Goal: Communication & Community: Answer question/provide support

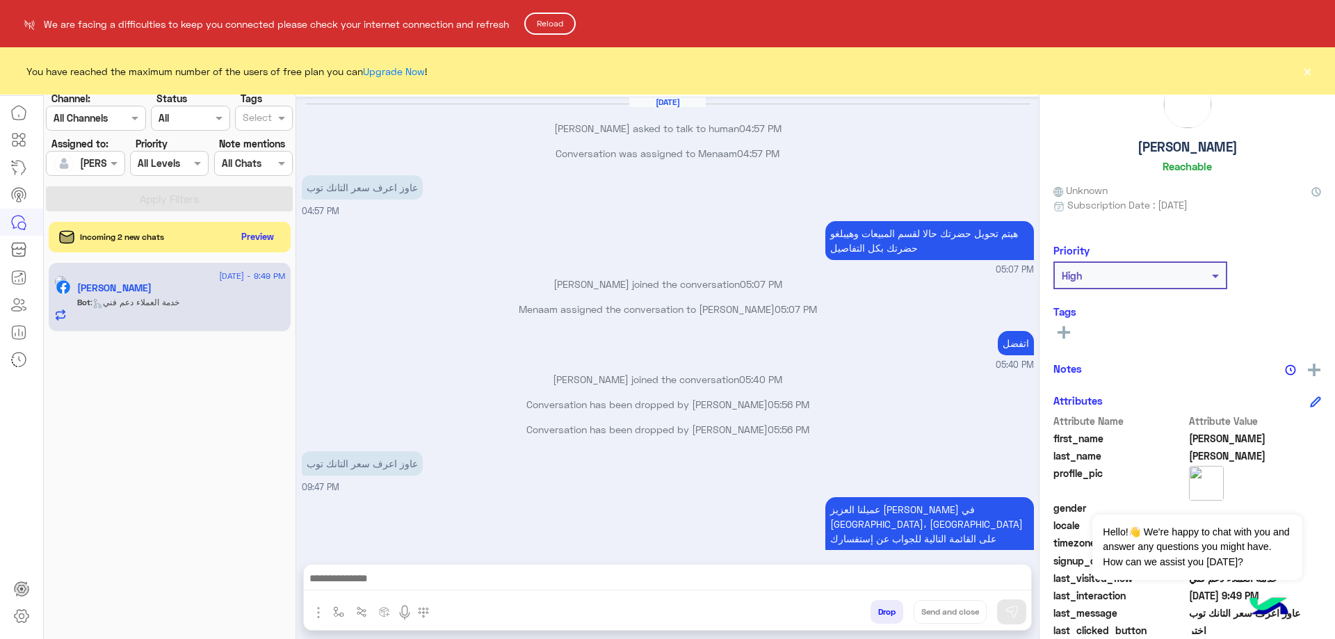
scroll to position [688, 0]
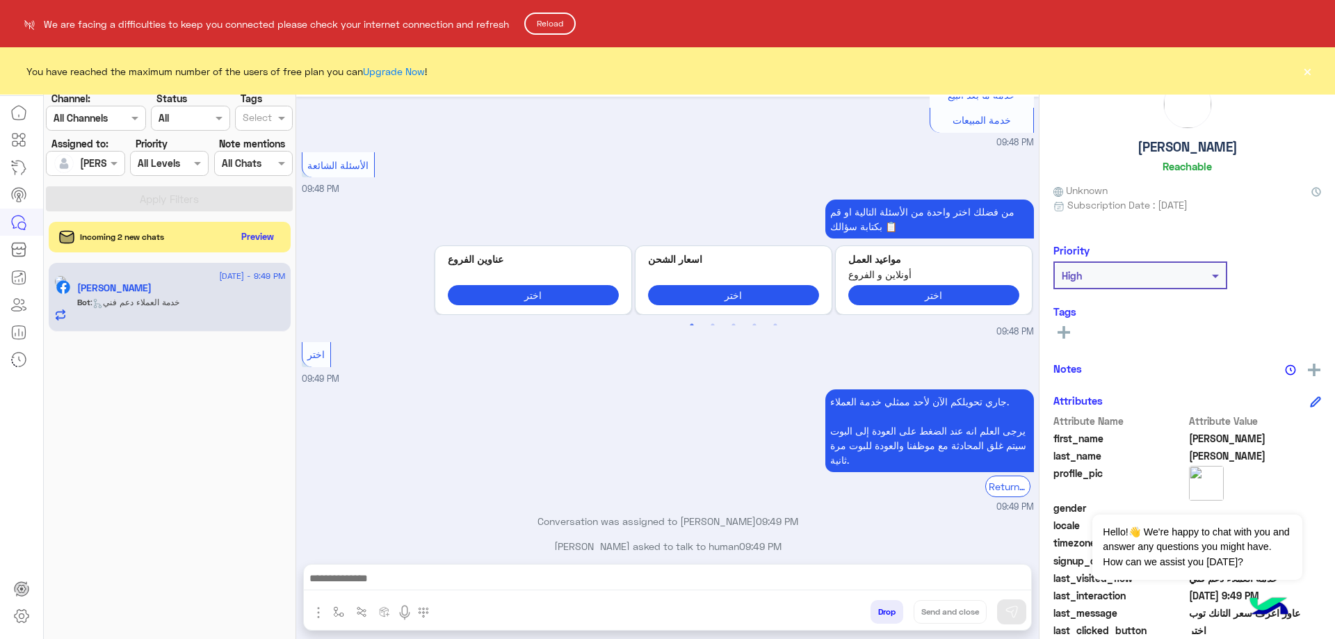
click at [574, 18] on button "Reload" at bounding box center [549, 24] width 51 height 22
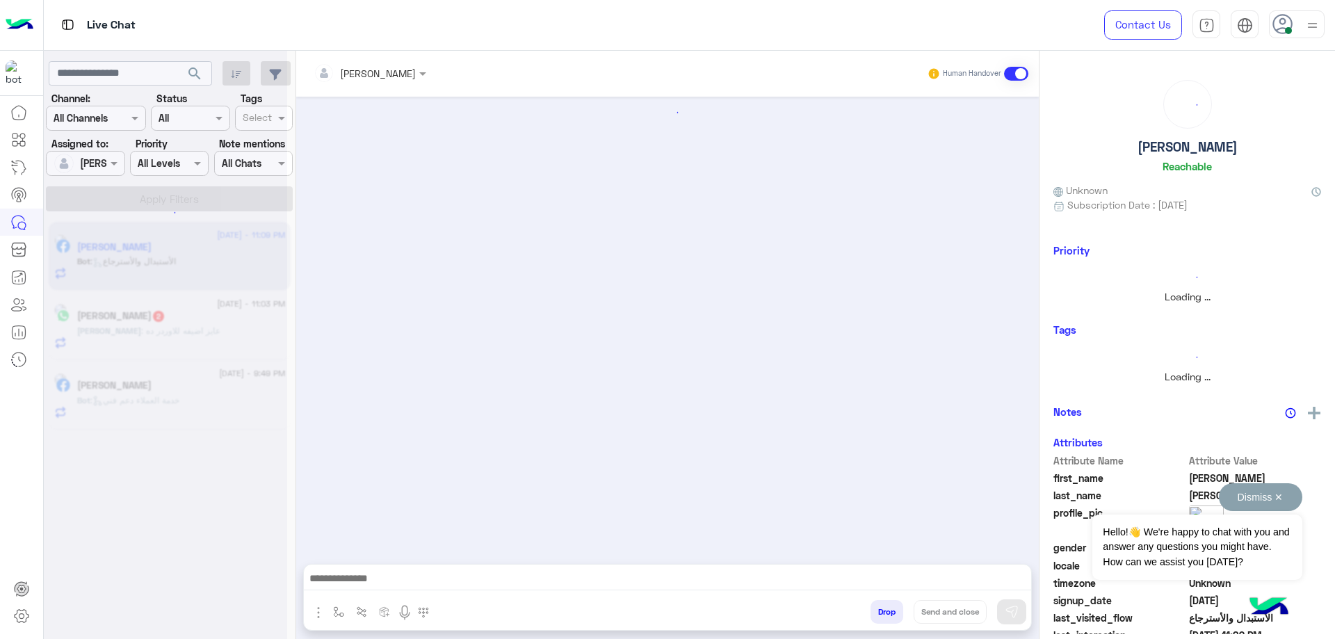
click at [1279, 503] on button "Dismiss ✕" at bounding box center [1260, 497] width 83 height 28
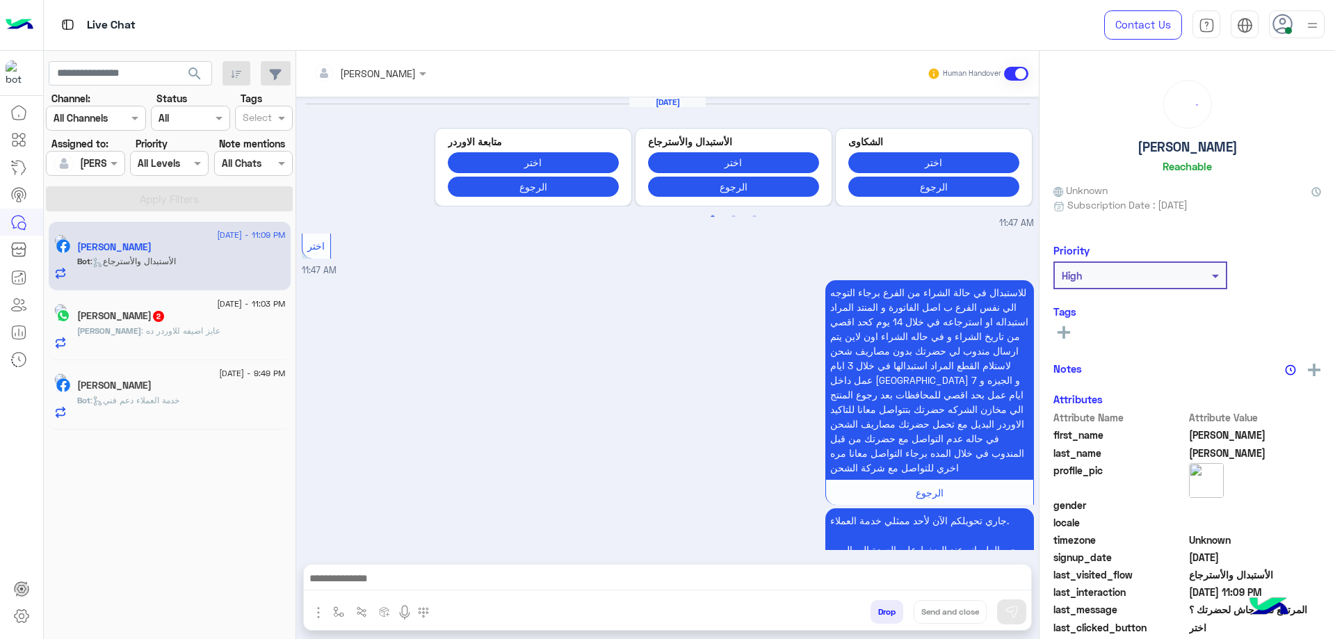
scroll to position [1373, 0]
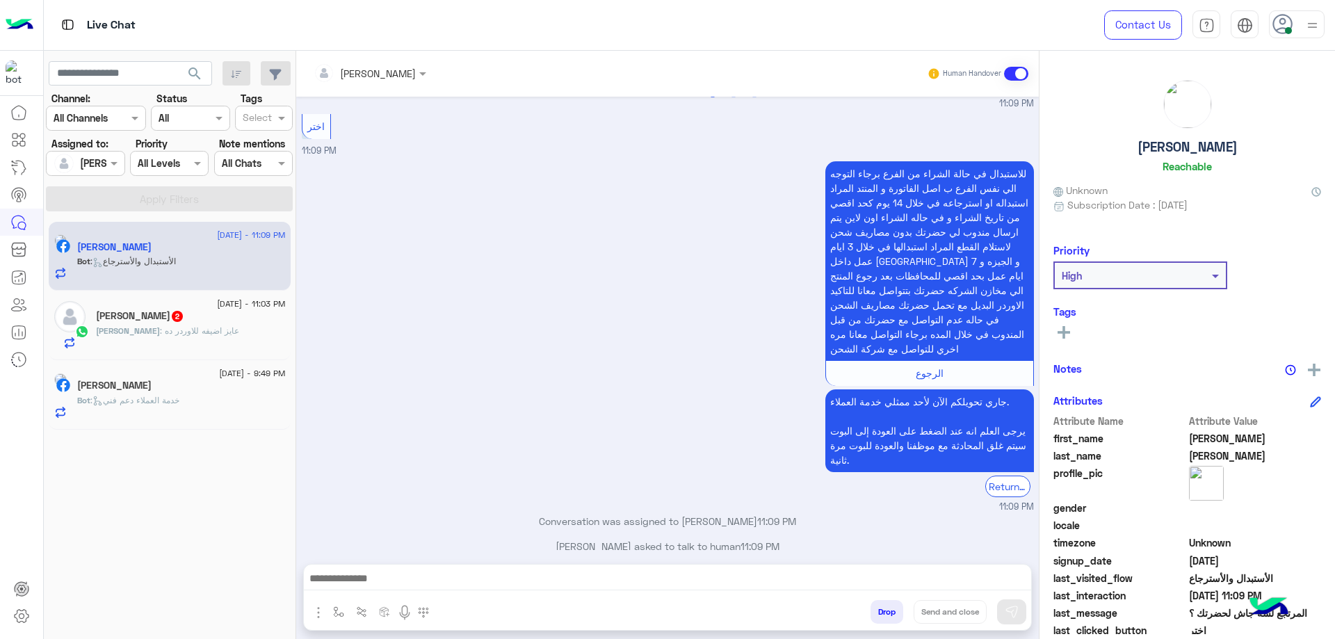
click at [210, 405] on div "Bot : خدمة العملاء دعم فني" at bounding box center [181, 406] width 209 height 24
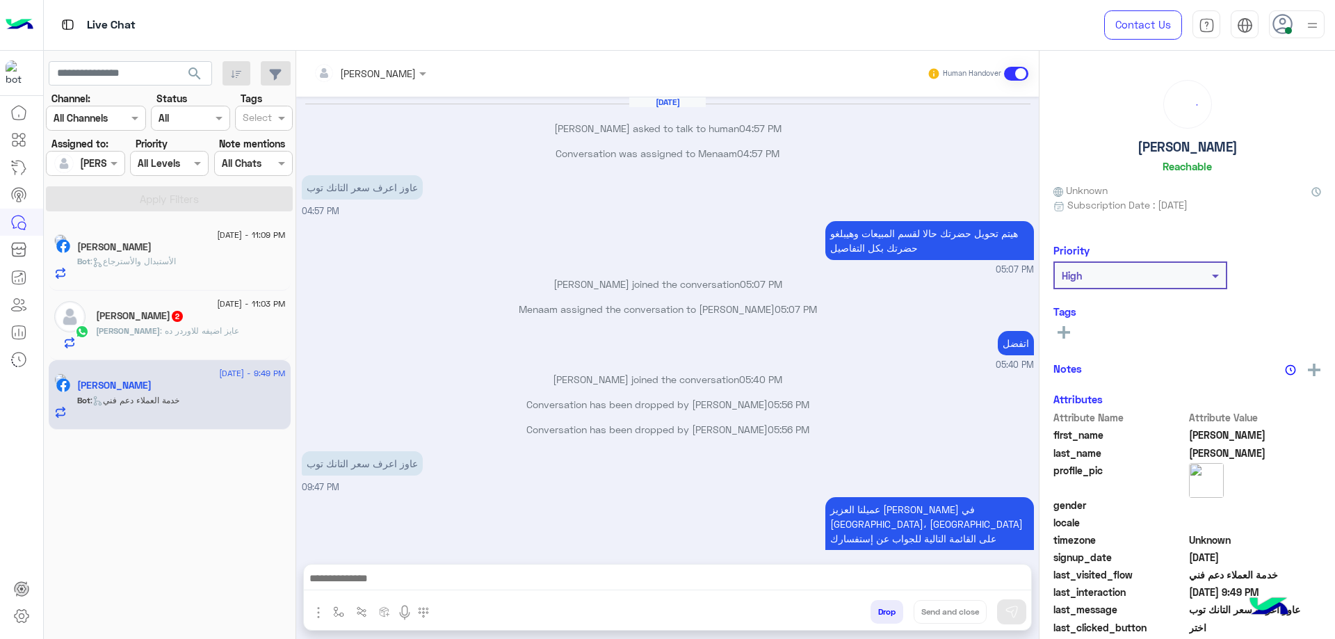
scroll to position [688, 0]
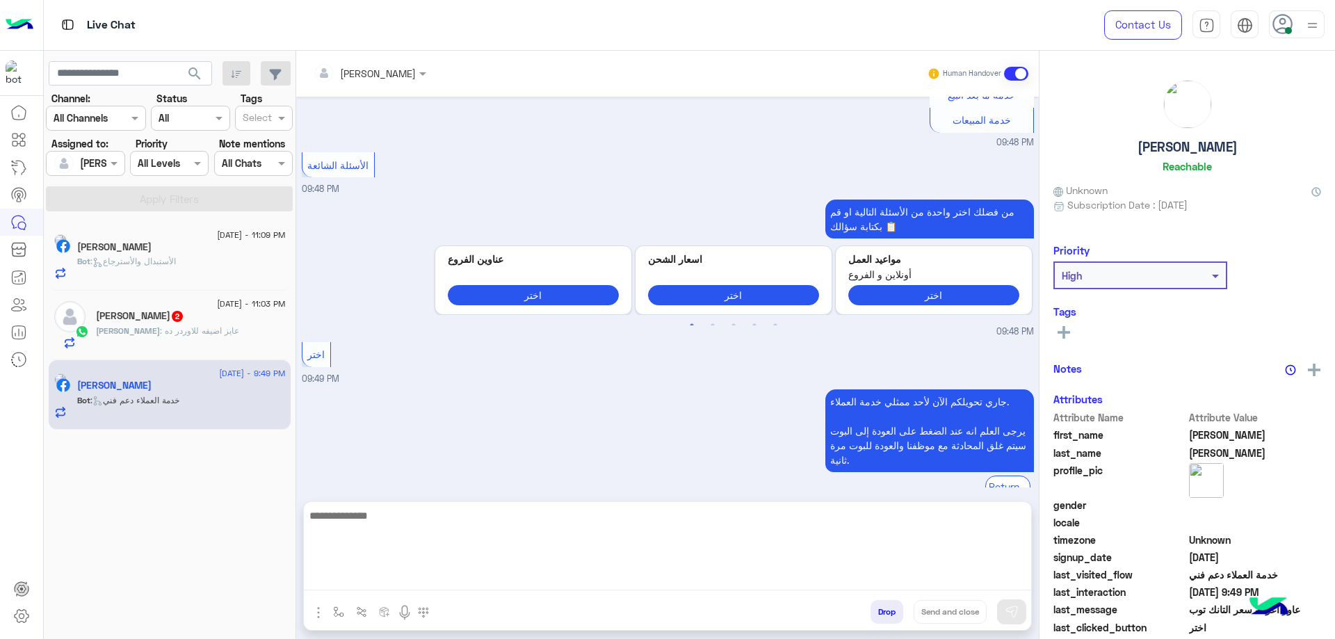
click at [483, 585] on textarea at bounding box center [667, 548] width 727 height 83
type textarea "**********"
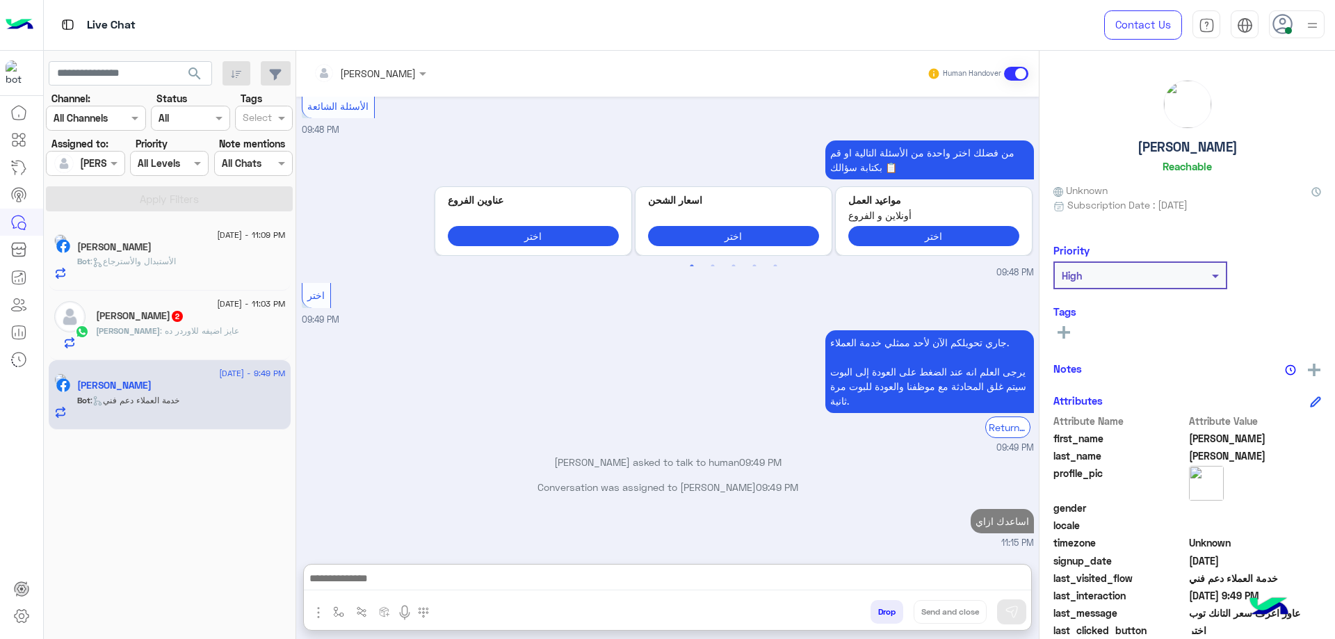
click at [182, 313] on div "Ahmed Samir 2" at bounding box center [191, 317] width 190 height 15
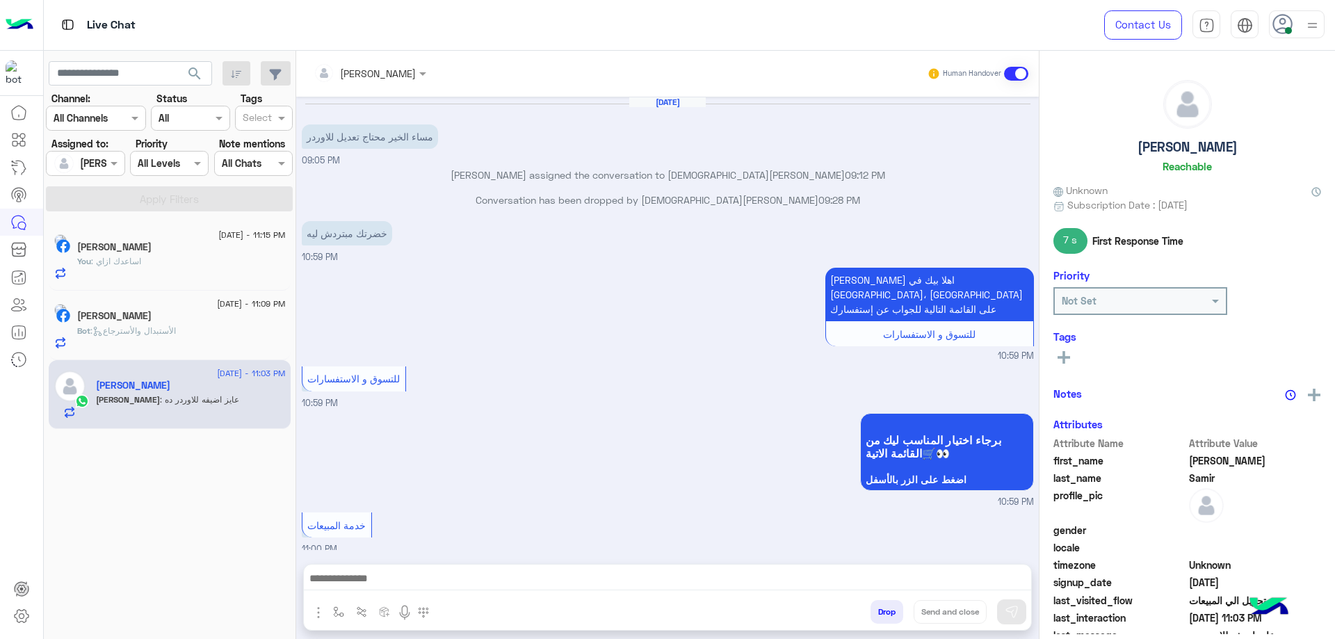
scroll to position [745, 0]
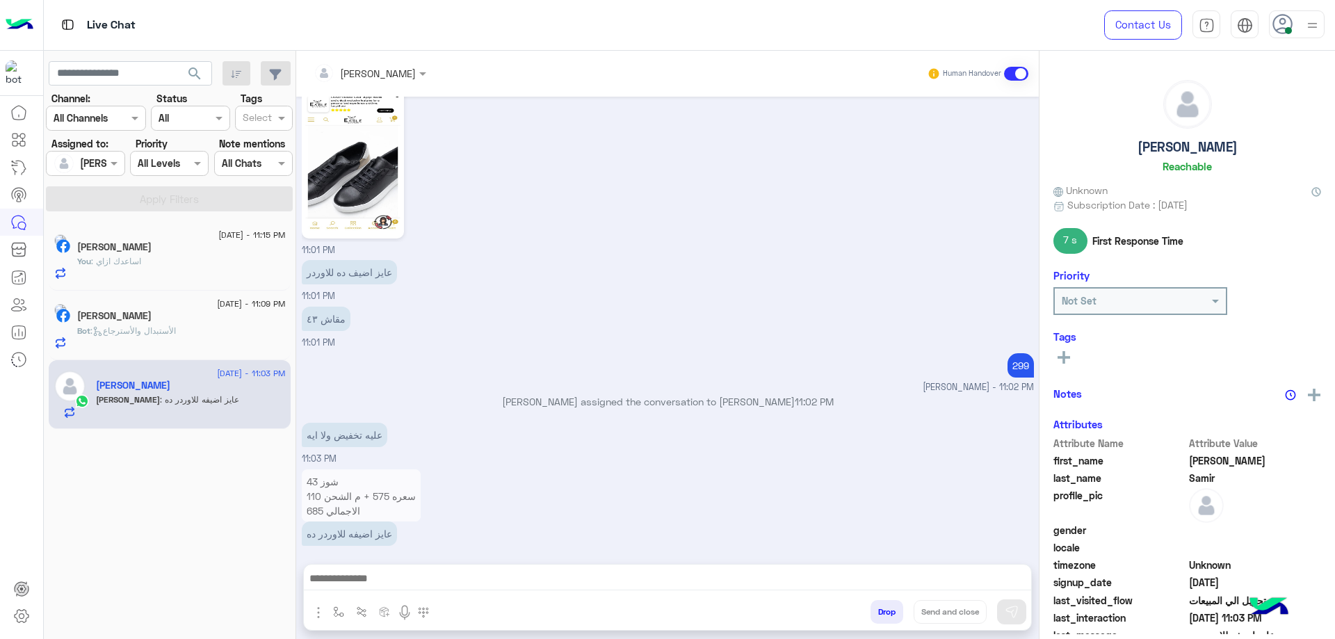
click at [191, 243] on div "[PERSON_NAME]" at bounding box center [181, 248] width 209 height 15
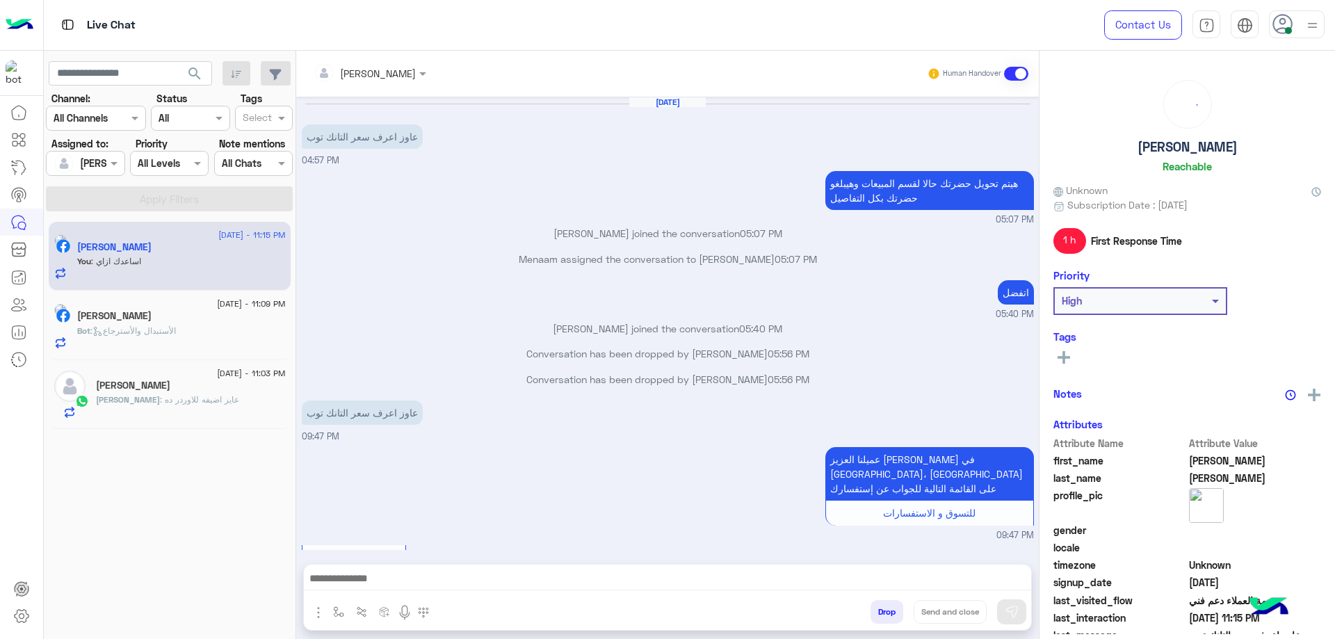
scroll to position [706, 0]
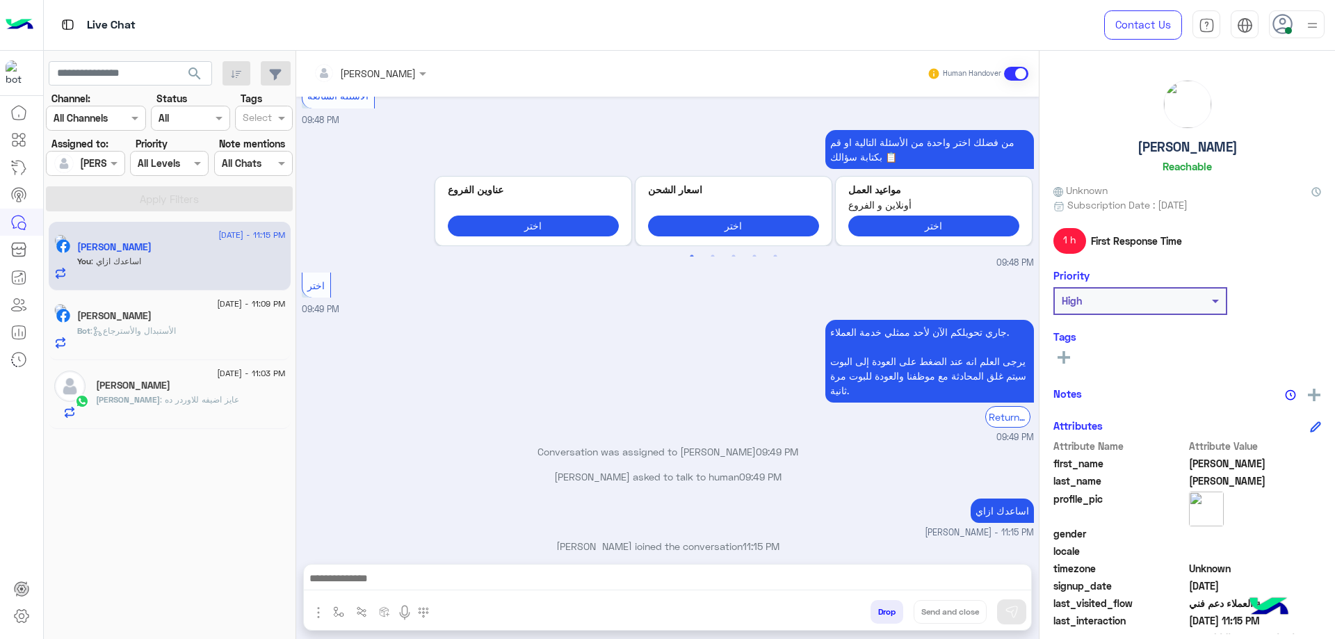
click at [203, 270] on div "You : اساعدك ازاي" at bounding box center [181, 267] width 209 height 24
click at [180, 350] on div "19 August - 11:09 PM Mohamed Kamal Bot : الأستبدال والأسترجاع" at bounding box center [170, 326] width 242 height 70
click at [176, 333] on span ": الأستبدال والأسترجاع" at bounding box center [133, 330] width 86 height 10
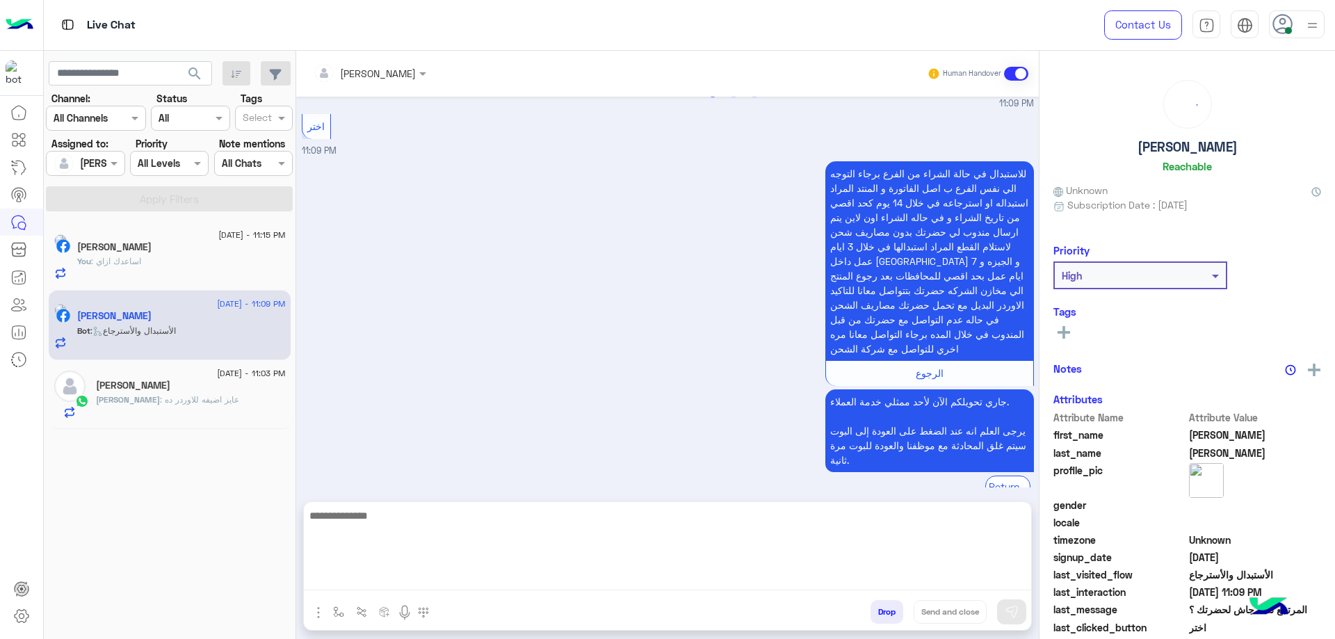
click at [438, 588] on textarea at bounding box center [667, 548] width 727 height 83
paste textarea "**********"
type textarea "**********"
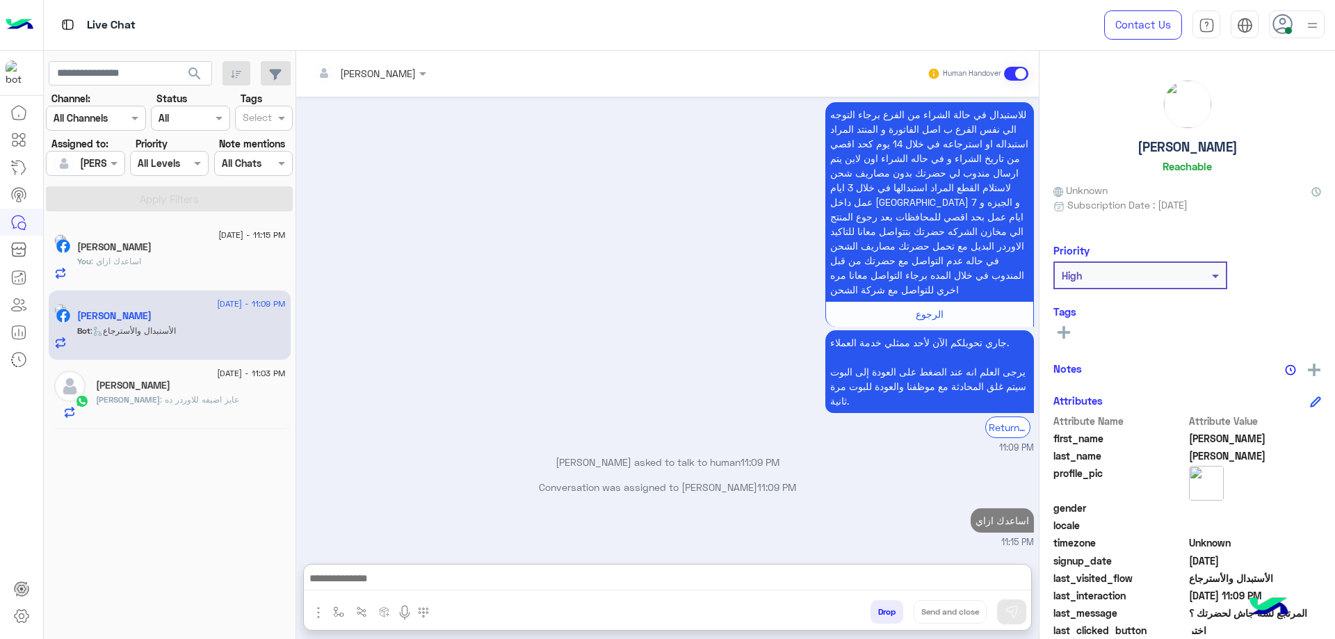
click at [233, 417] on div "Ahmed : عايز اضيفه للاوردر ده" at bounding box center [191, 406] width 190 height 24
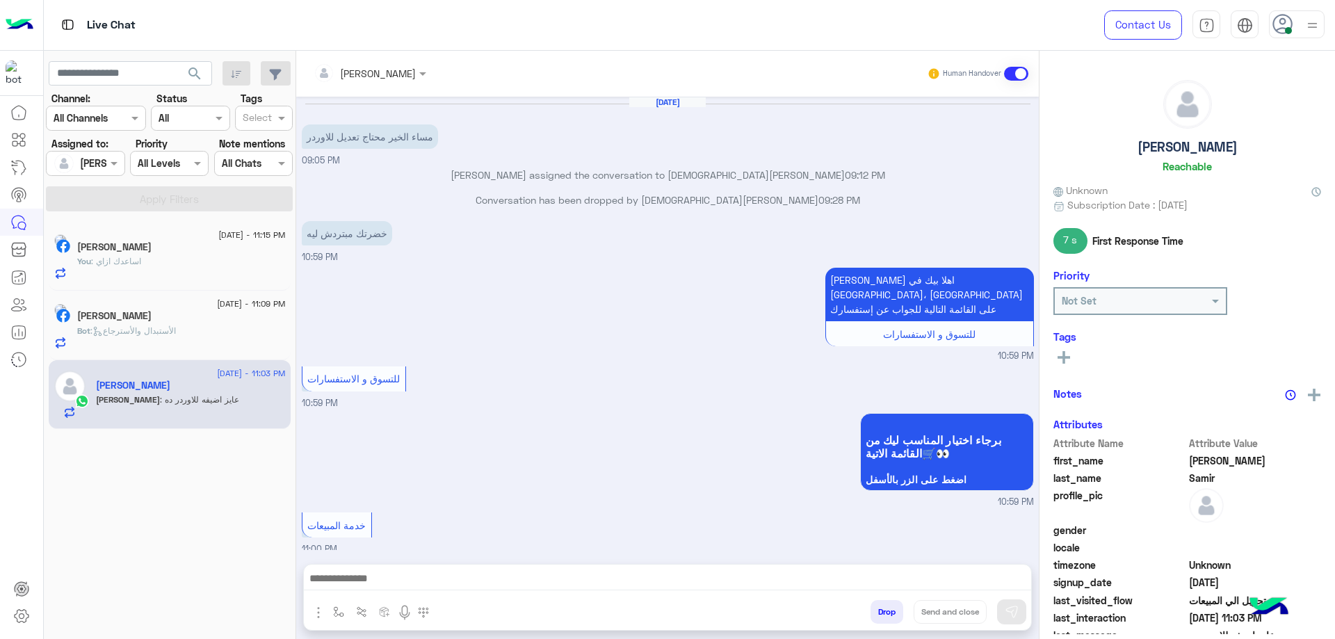
scroll to position [745, 0]
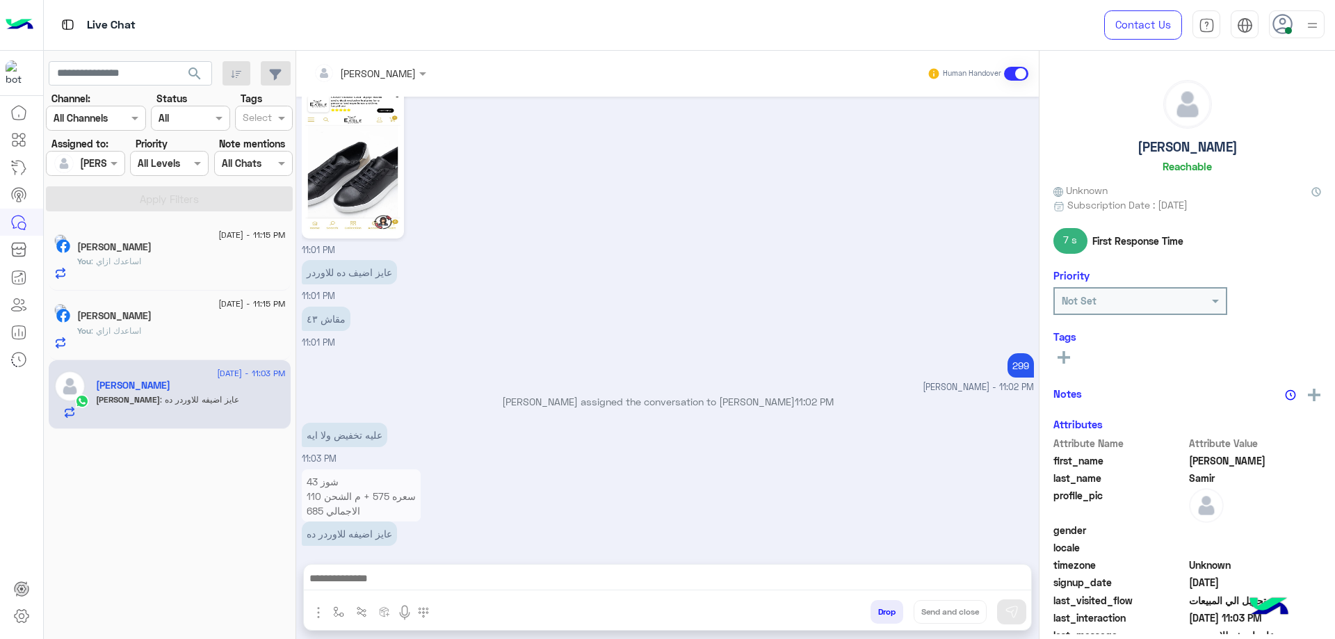
click at [388, 474] on p "شوز 43 سعره 575 + م الشحن 110 الاجمالي 685 رقم الاوردر 51271665616" at bounding box center [361, 503] width 119 height 68
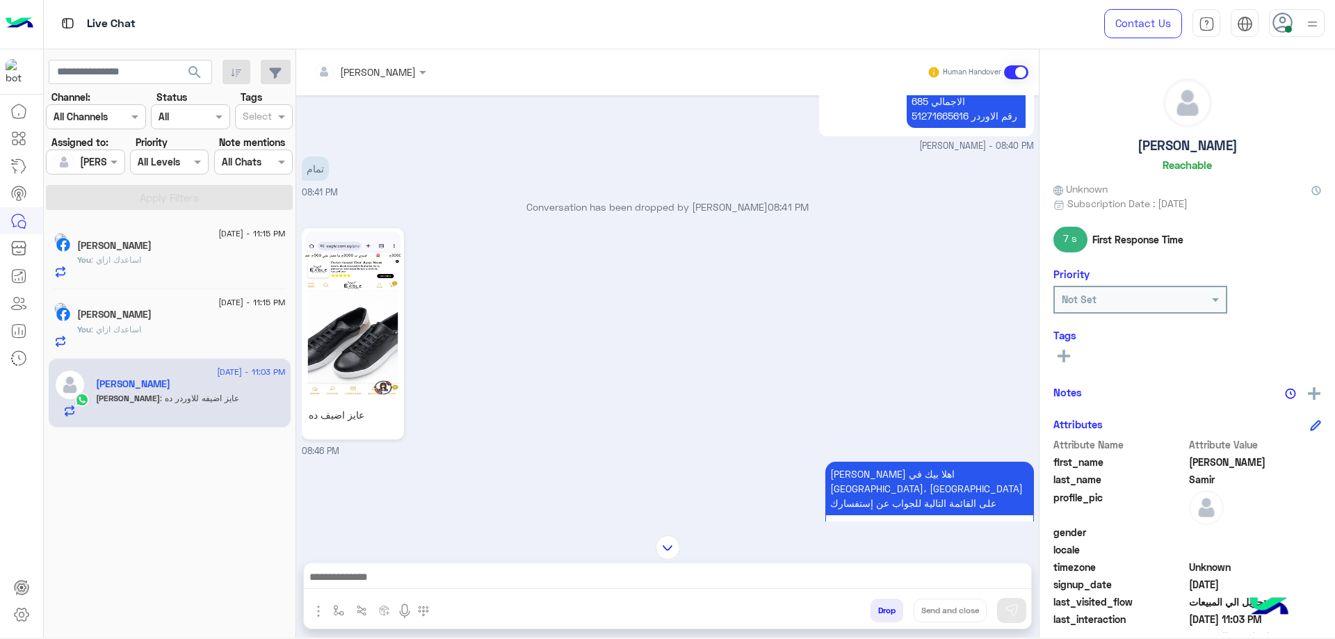
scroll to position [295, 0]
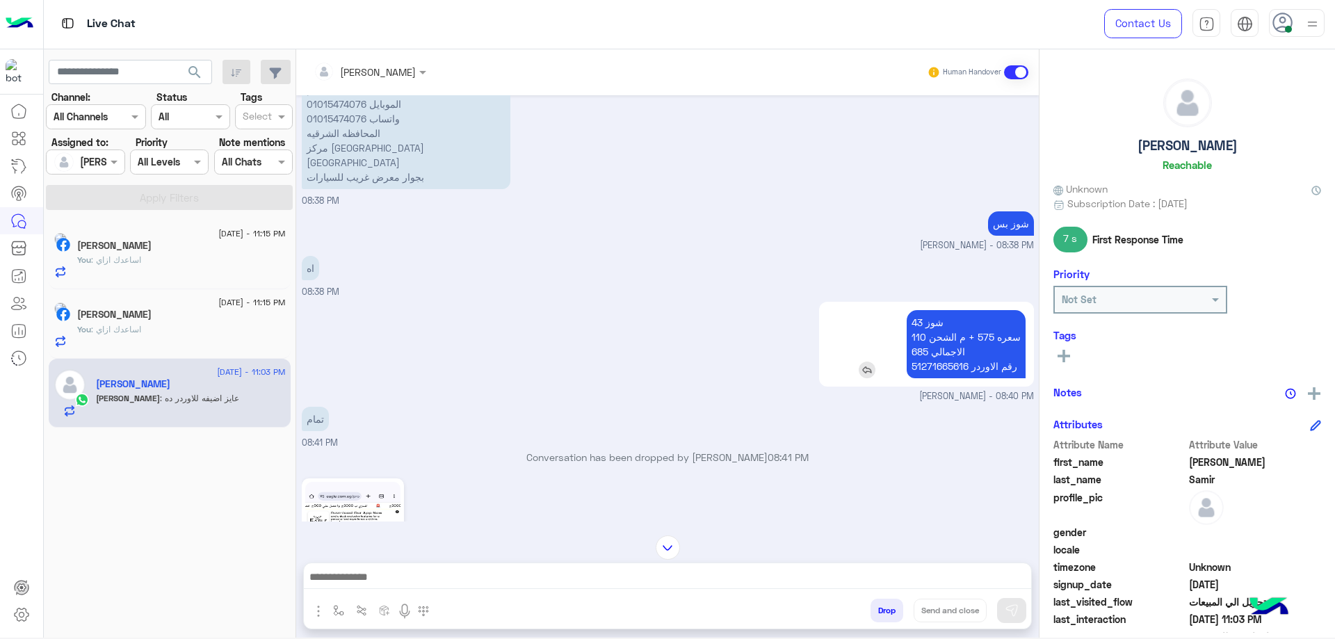
click at [946, 354] on p "شوز 43 سعره 575 + م الشحن 110 الاجمالي 685 رقم الاوردر 51271665616" at bounding box center [966, 344] width 119 height 68
copy p "51271665616"
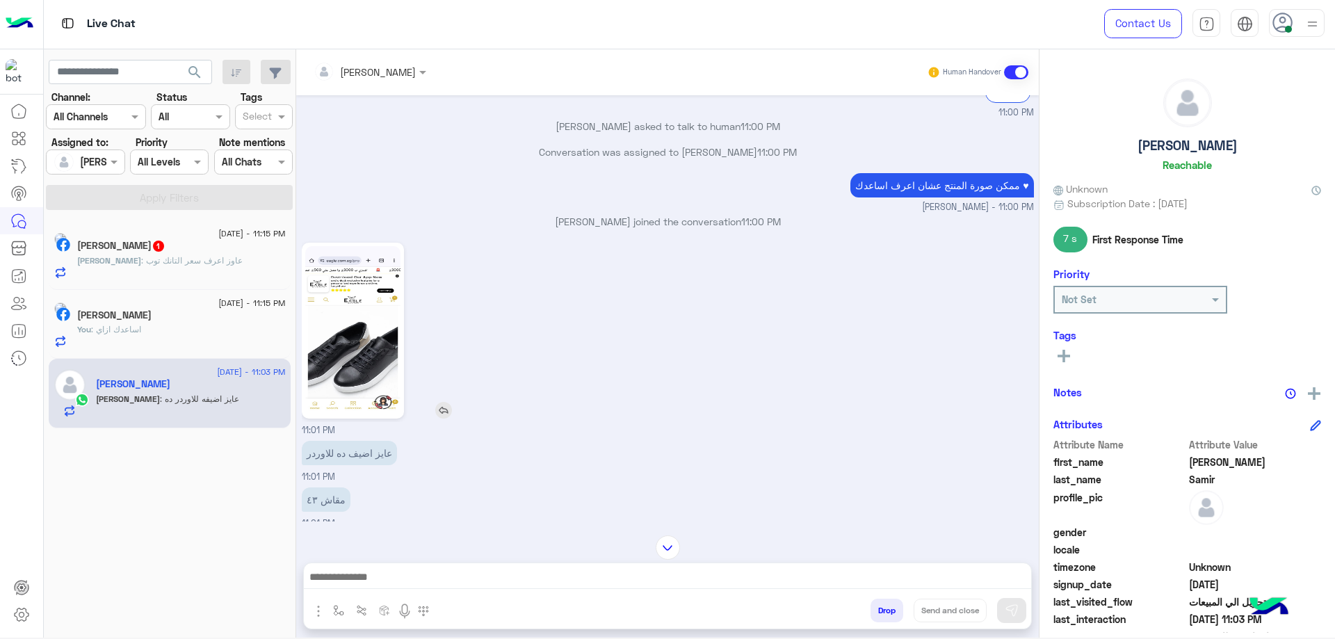
scroll to position [2325, 0]
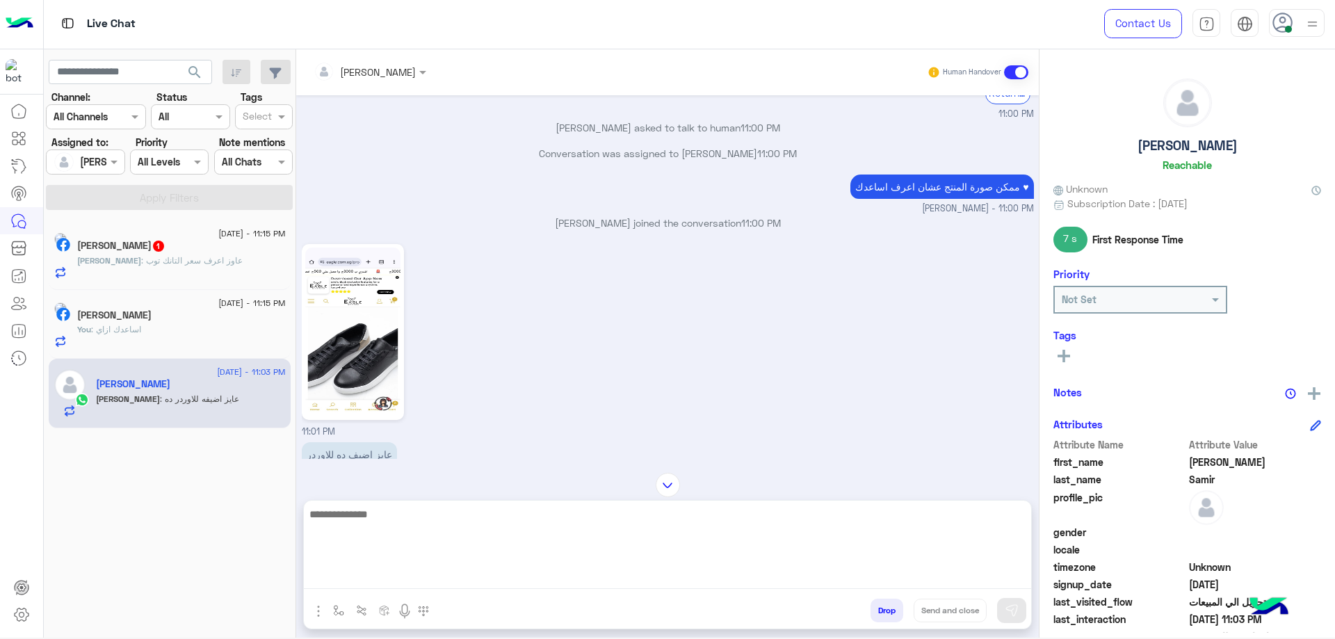
click at [467, 574] on textarea at bounding box center [667, 547] width 727 height 83
type textarea "*****"
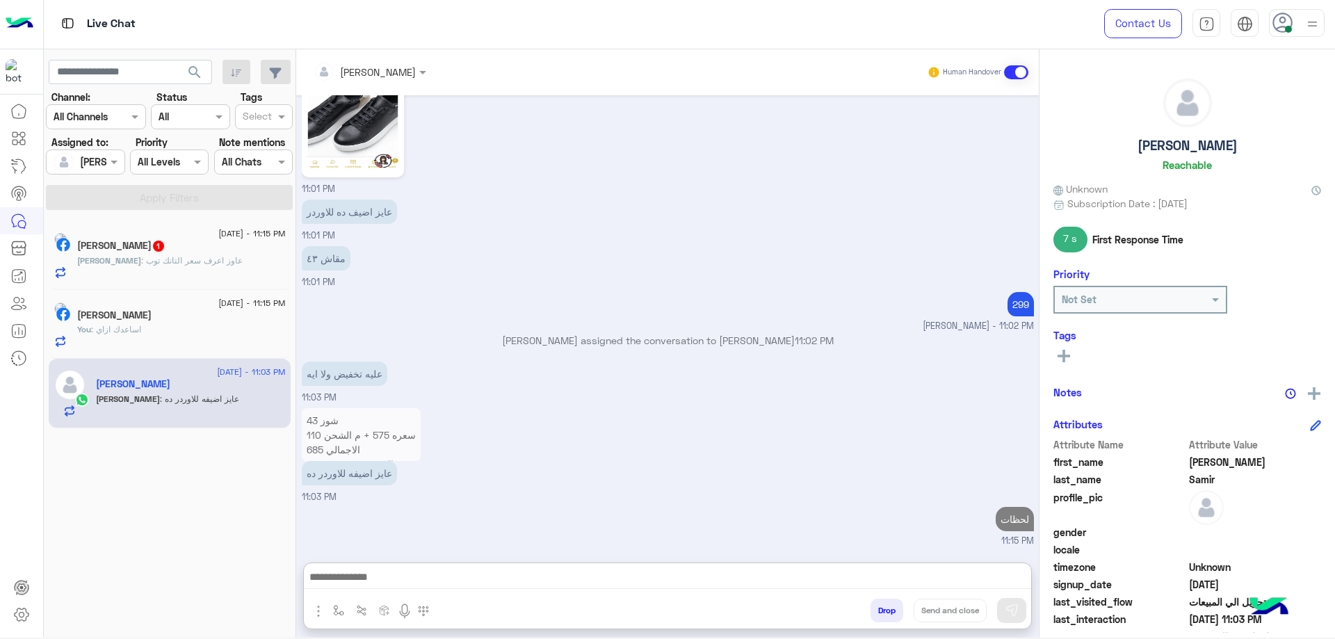
click at [380, 59] on div "[PERSON_NAME]" at bounding box center [365, 72] width 102 height 28
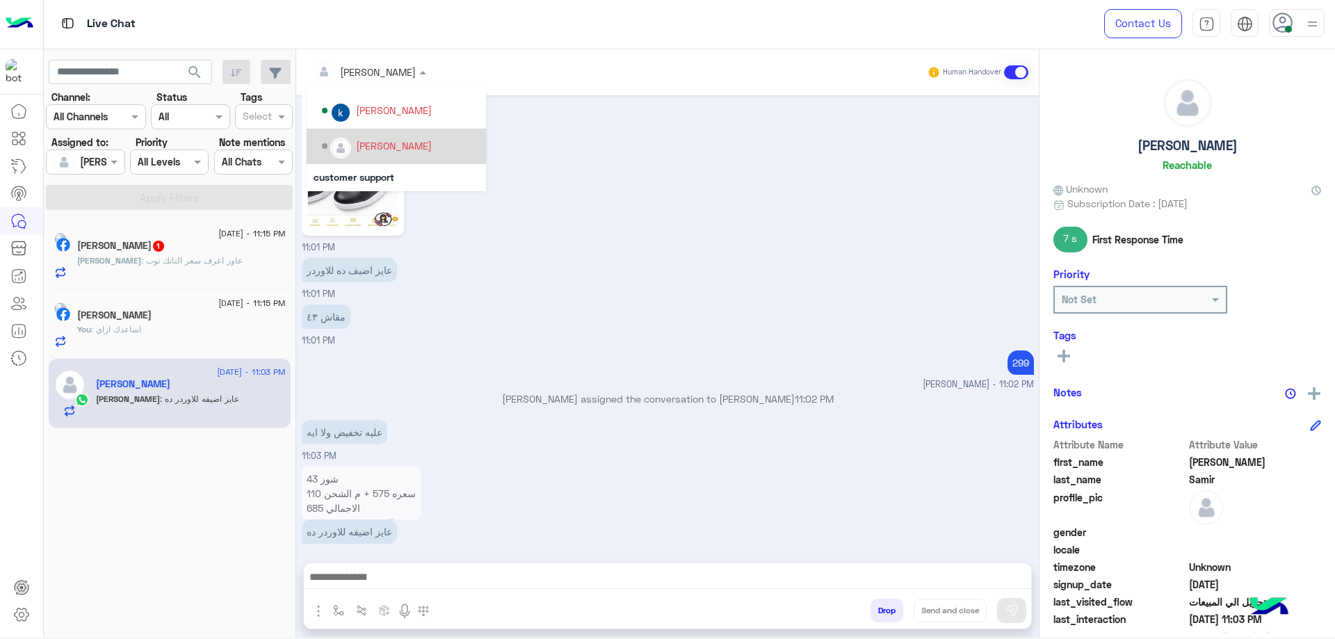
scroll to position [2534, 0]
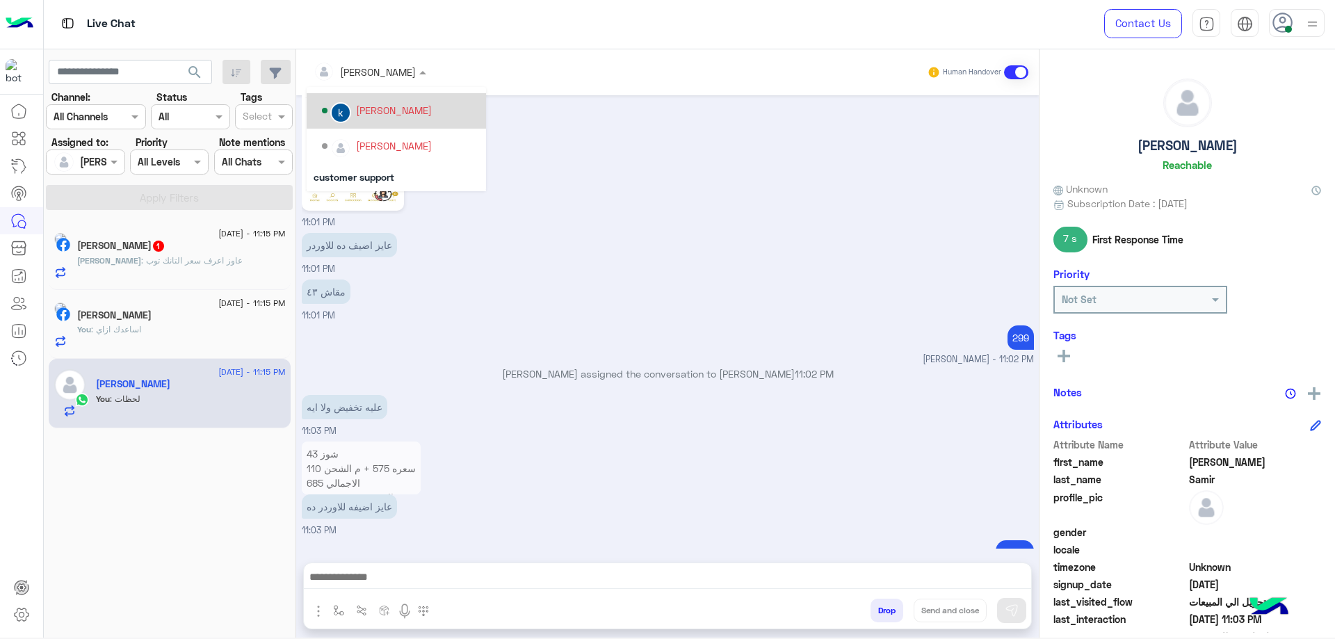
click at [395, 116] on div "khaled mohamed" at bounding box center [394, 110] width 76 height 15
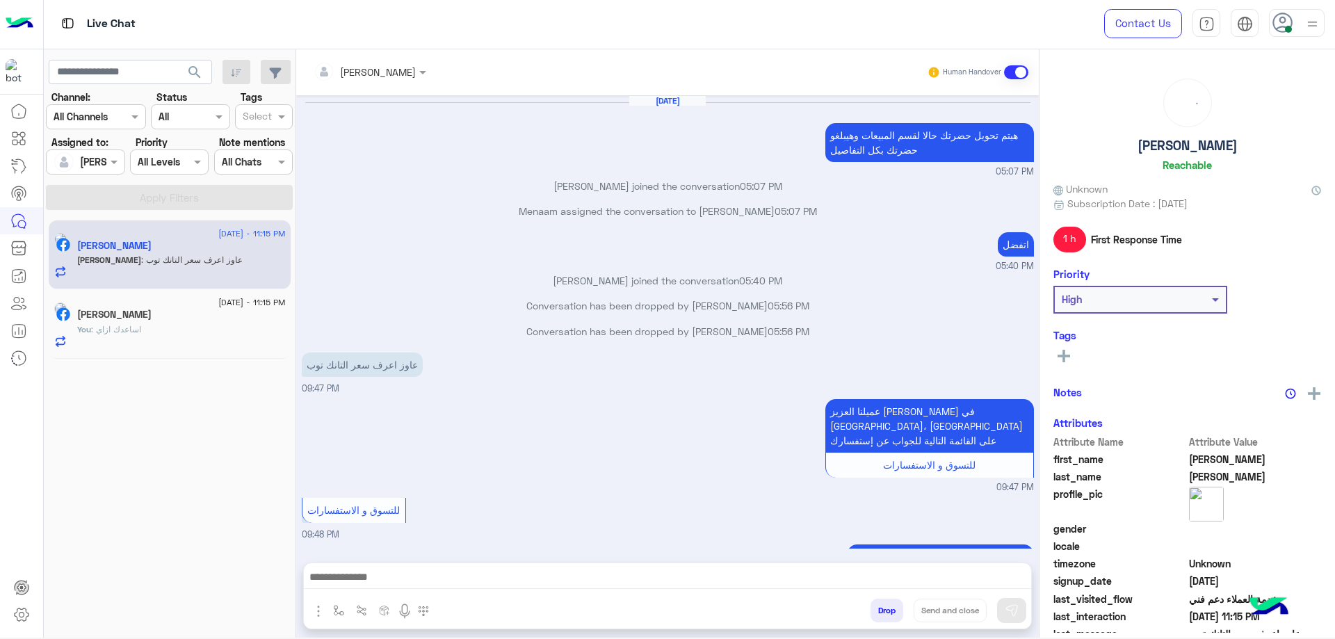
scroll to position [706, 0]
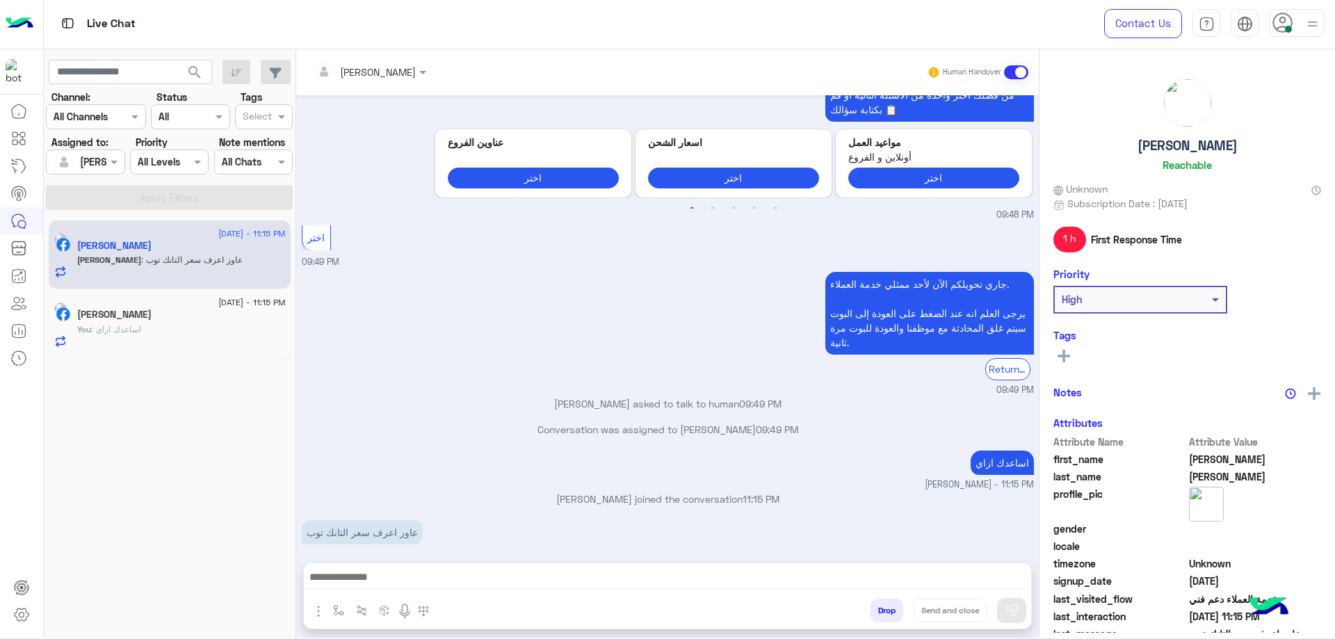
click at [163, 273] on div "Abdel : عاوز اعرف سعر التانك توب" at bounding box center [181, 266] width 209 height 24
click at [1181, 153] on h5 "[PERSON_NAME]" at bounding box center [1188, 146] width 100 height 16
copy h5 "[PERSON_NAME]"
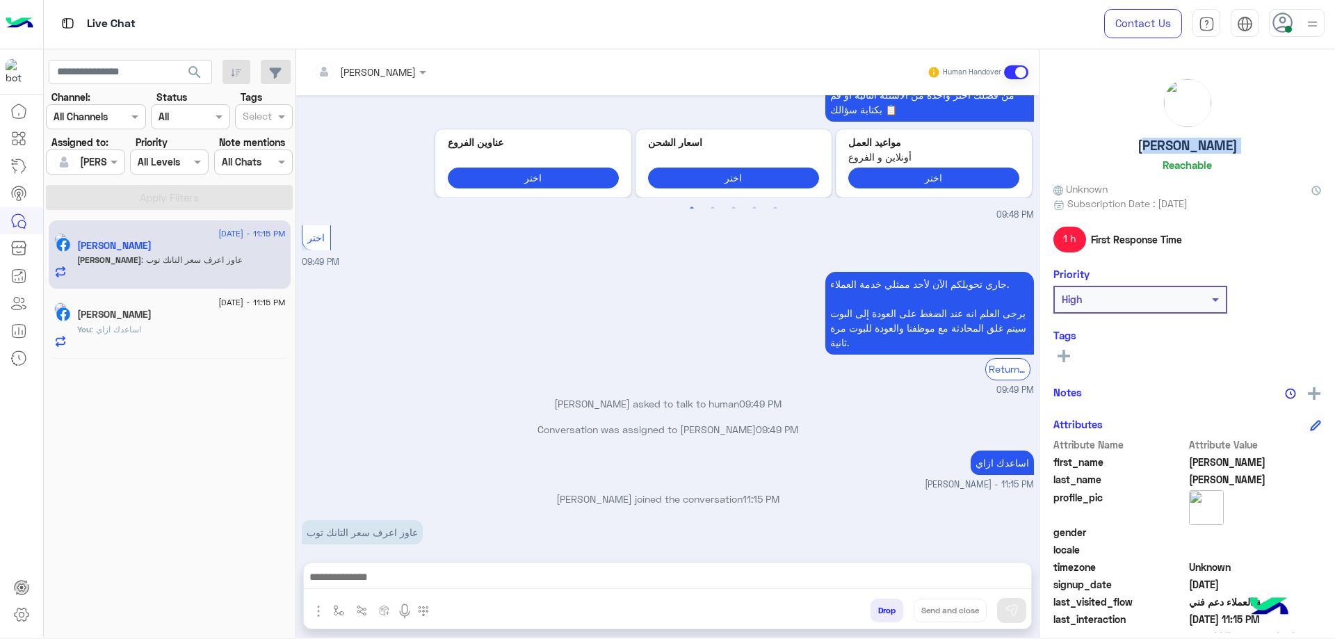
click at [361, 68] on input "text" at bounding box center [352, 72] width 76 height 15
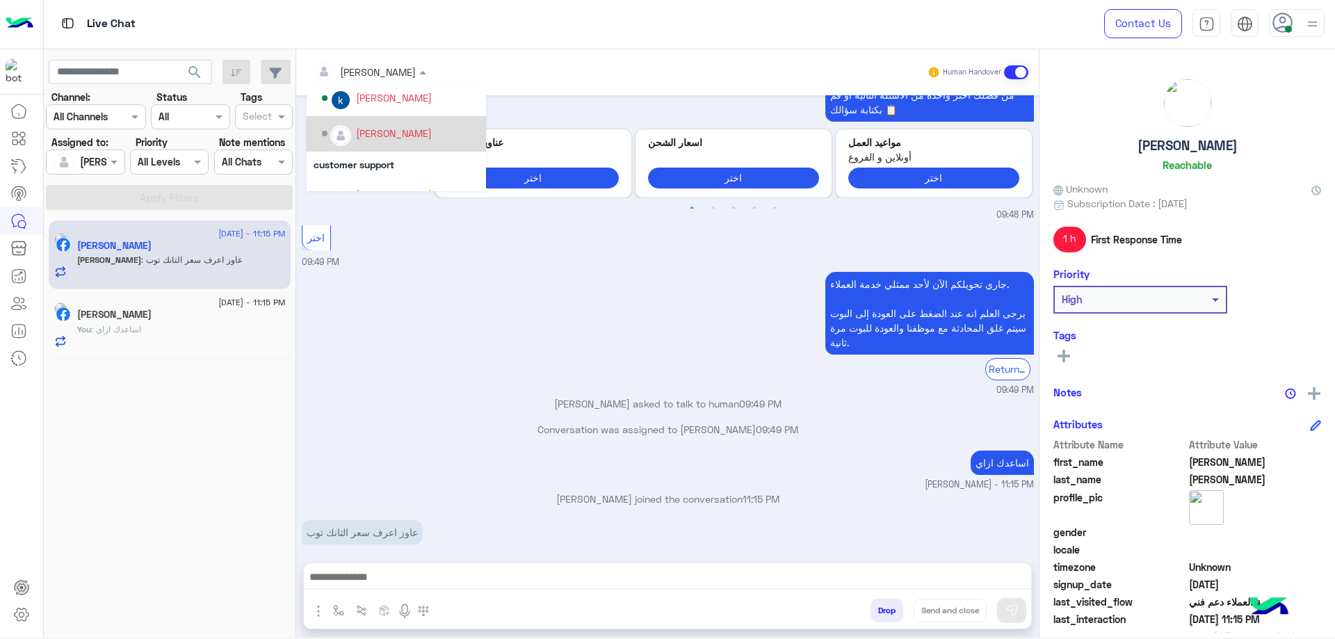
scroll to position [70, 0]
click at [406, 142] on div "khaled mohamed" at bounding box center [400, 132] width 157 height 24
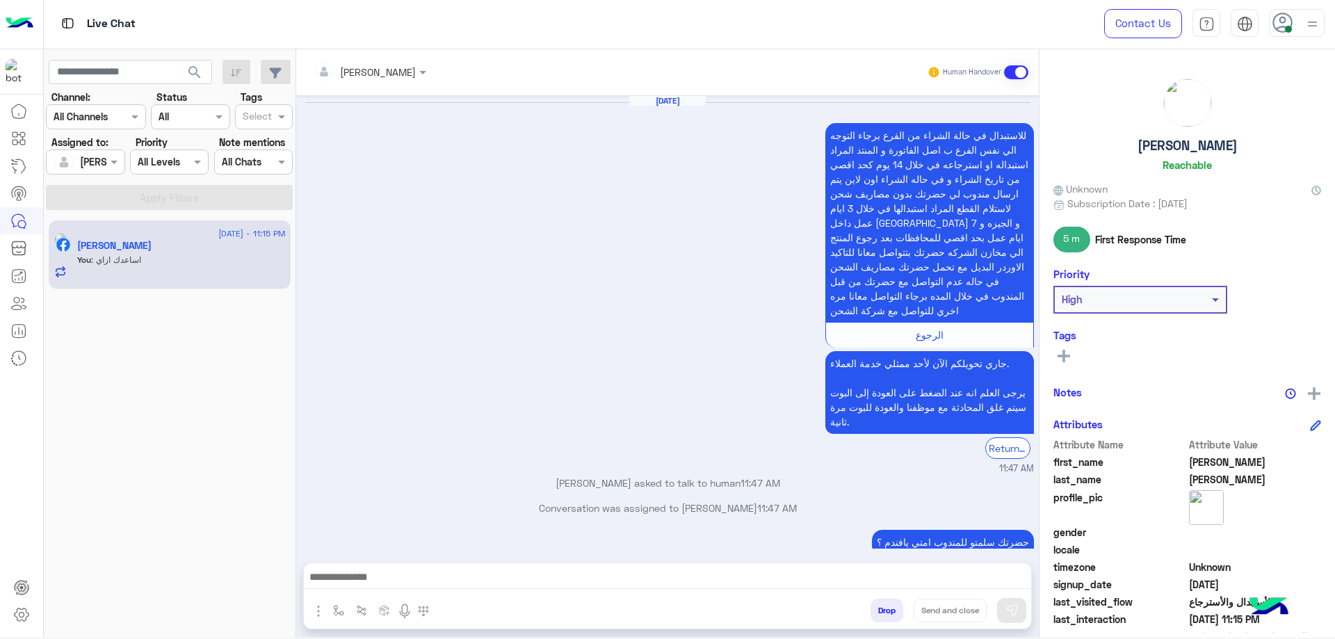
scroll to position [1286, 0]
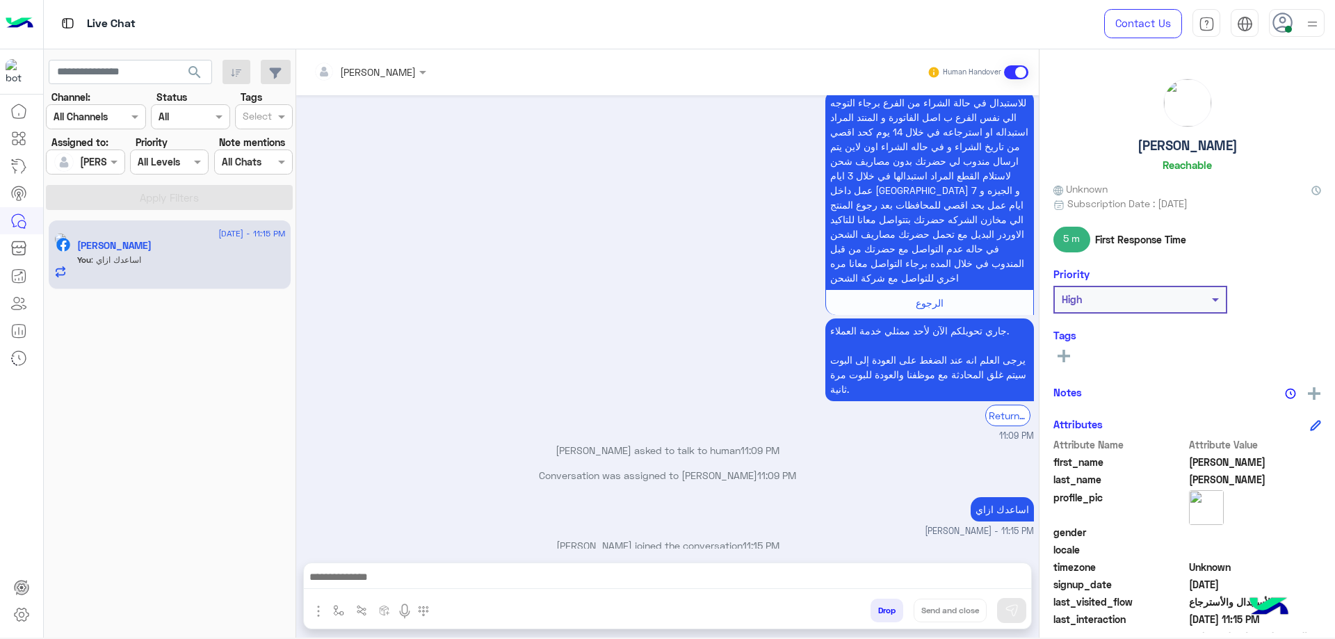
click at [92, 156] on div at bounding box center [85, 162] width 77 height 16
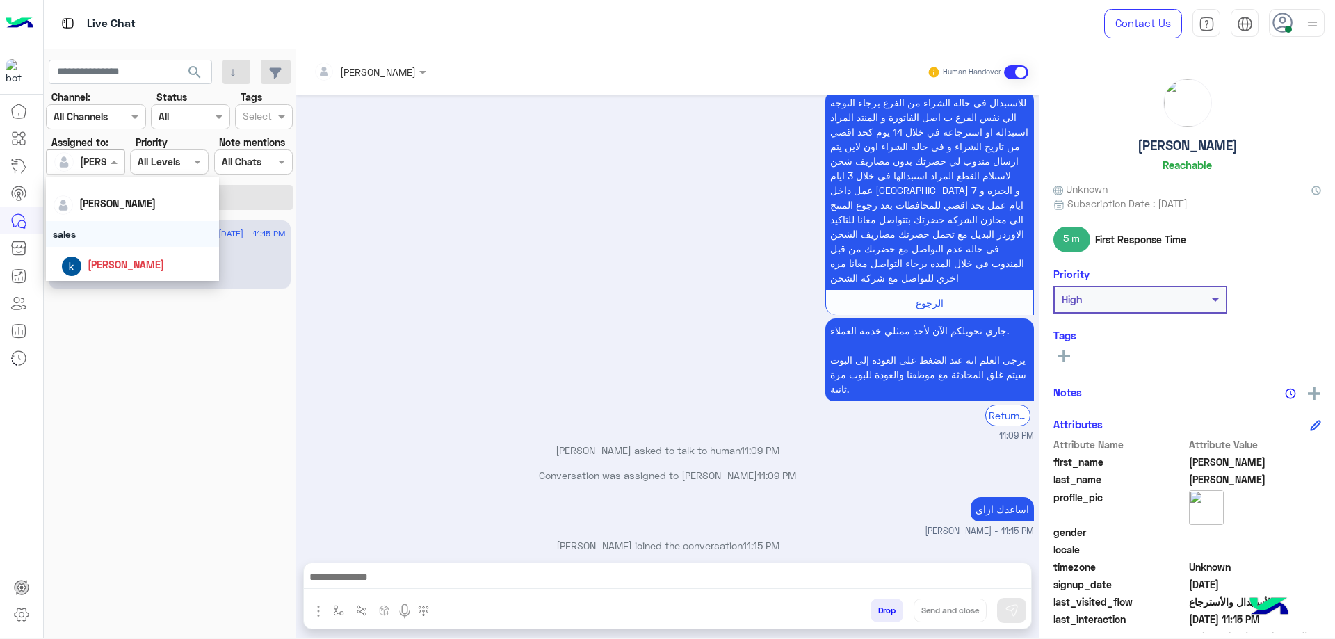
scroll to position [47, 0]
click at [114, 261] on div "khaled mohamed" at bounding box center [136, 270] width 151 height 24
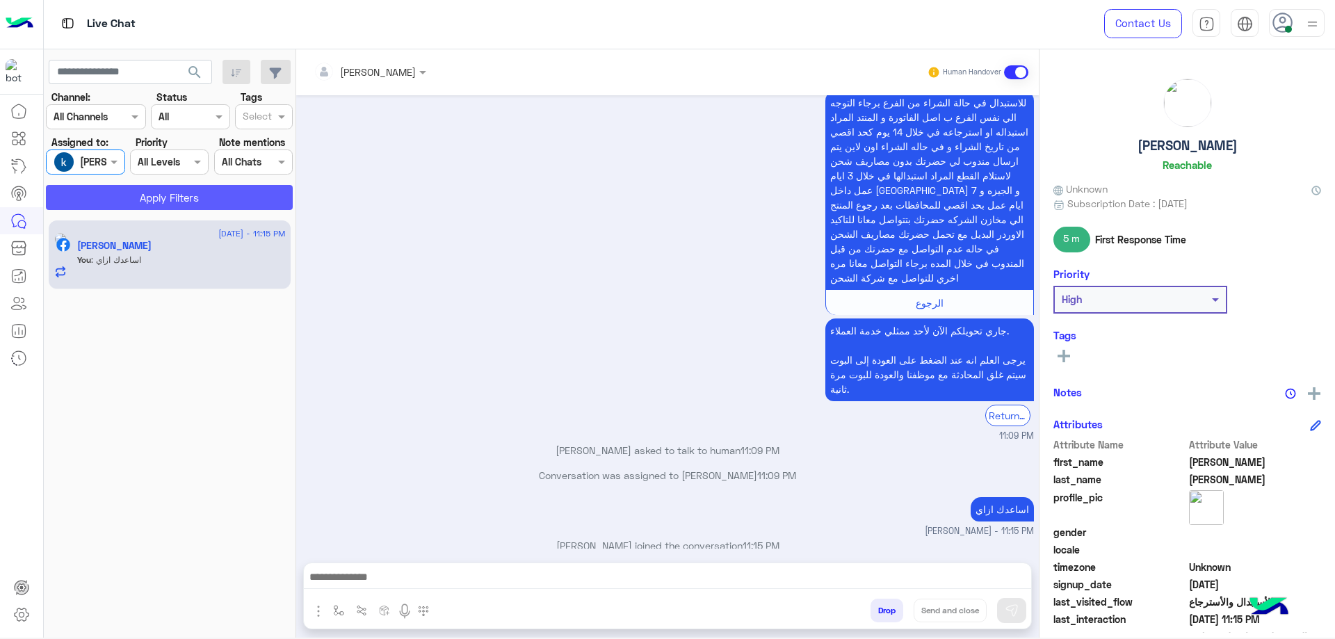
click at [179, 203] on button "Apply Filters" at bounding box center [169, 197] width 247 height 25
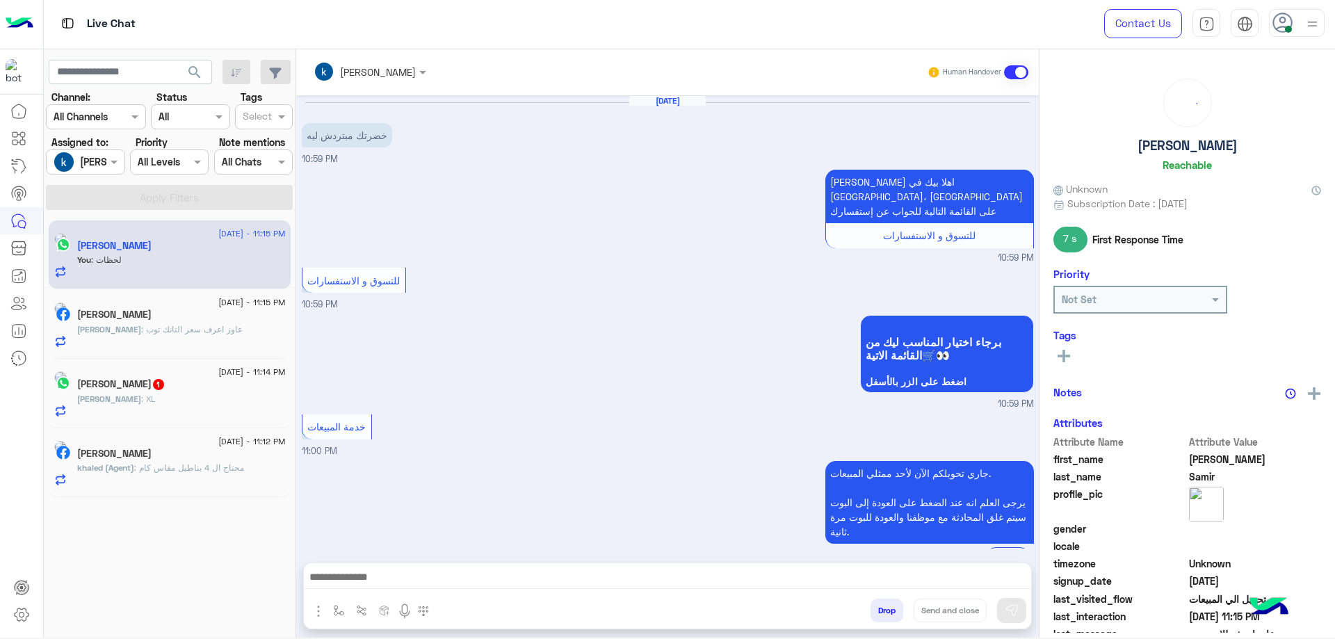
scroll to position [743, 0]
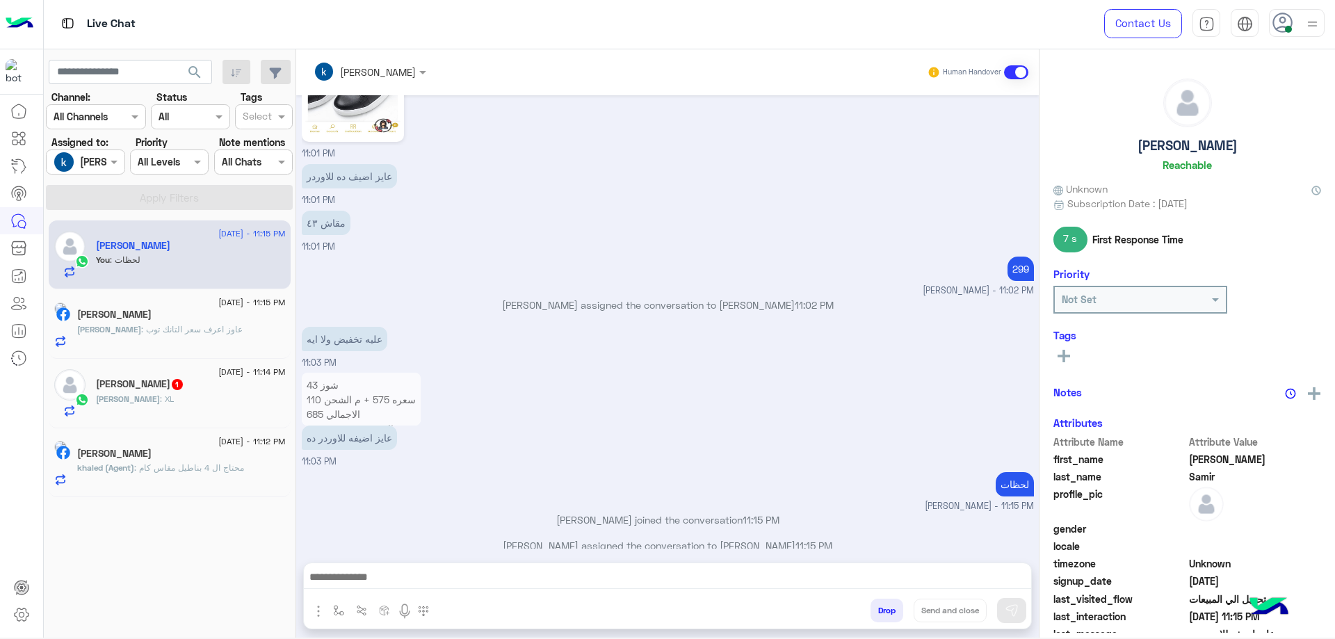
click at [1179, 140] on h5 "Ahmed Samir" at bounding box center [1188, 146] width 100 height 16
copy h5 "Ahmed Samir"
click at [114, 152] on div "Assigned on khaled mohamed" at bounding box center [85, 162] width 79 height 25
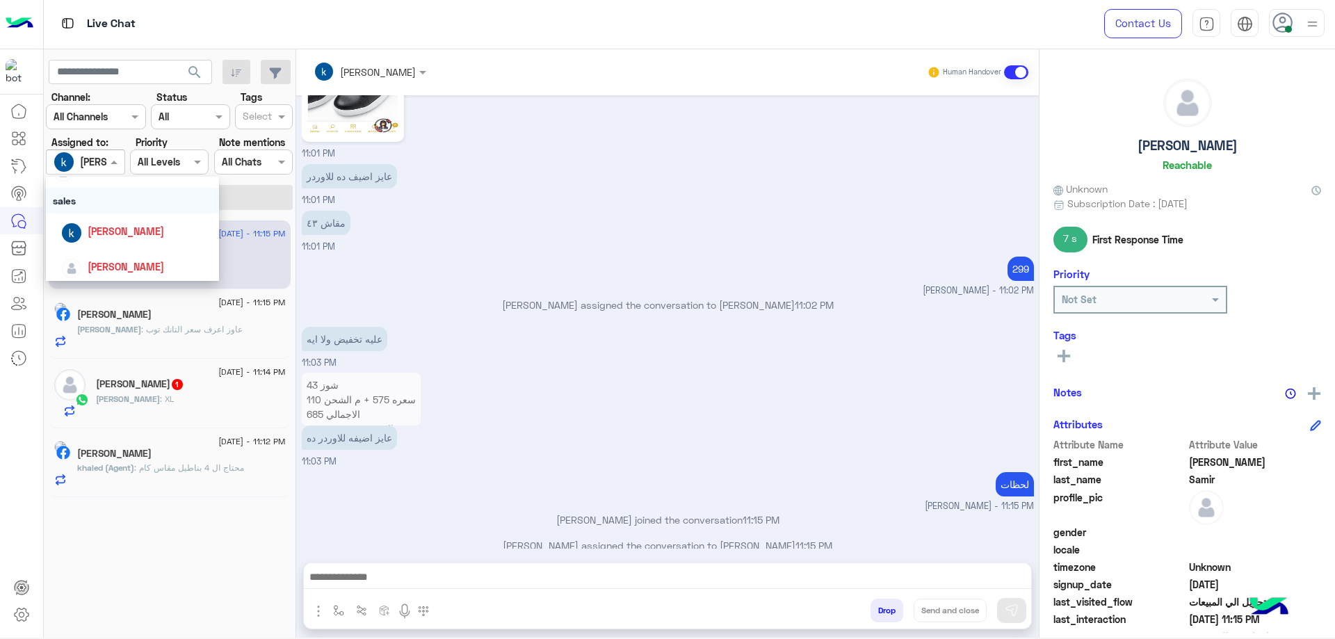
scroll to position [186, 0]
click at [132, 236] on div "[PERSON_NAME]" at bounding box center [136, 228] width 151 height 24
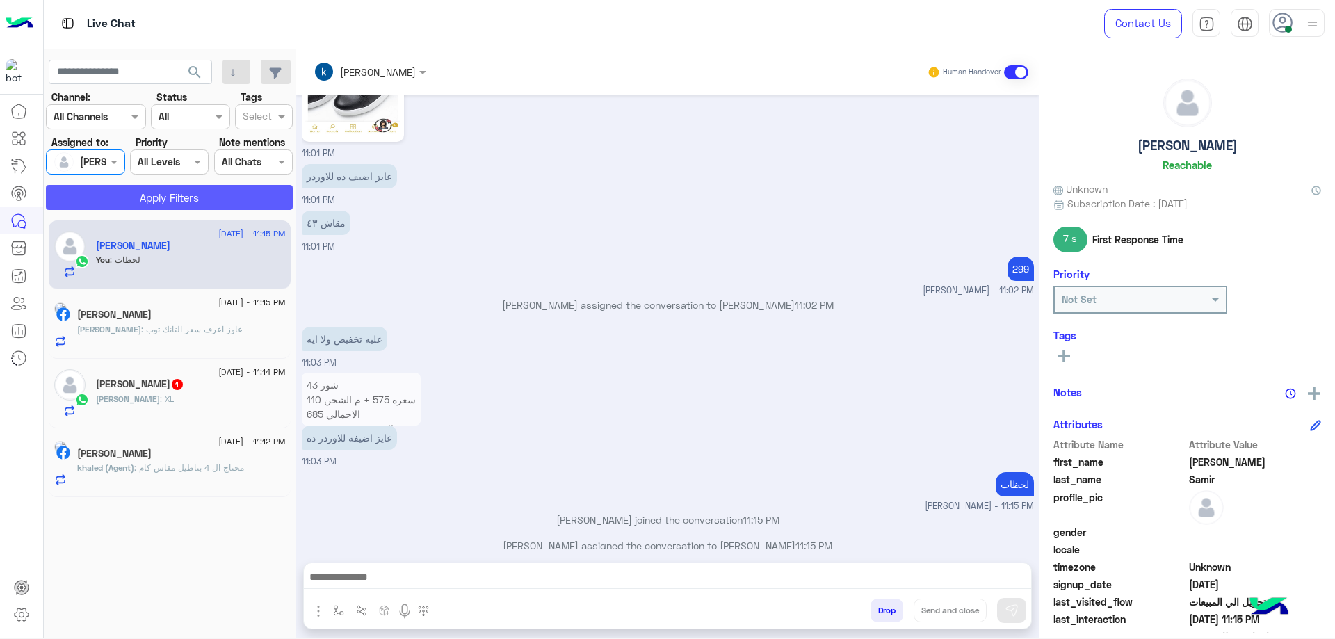
click at [192, 206] on button "Apply Filters" at bounding box center [169, 197] width 247 height 25
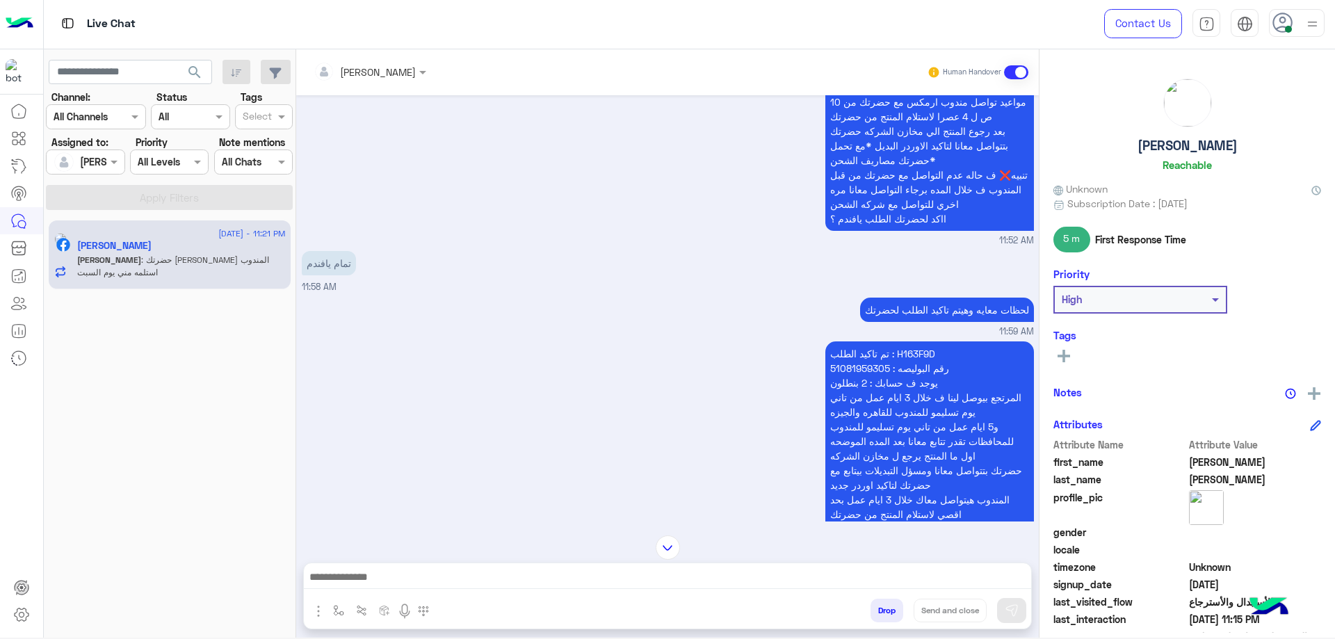
scroll to position [1102, 0]
click at [907, 356] on p "تم تاكيد الطلب : H163F9D رقم البوليصه : 51081959305 يوجد ف حسابك : 2 بنطلون الم…" at bounding box center [929, 456] width 209 height 229
copy p "H163F9D"
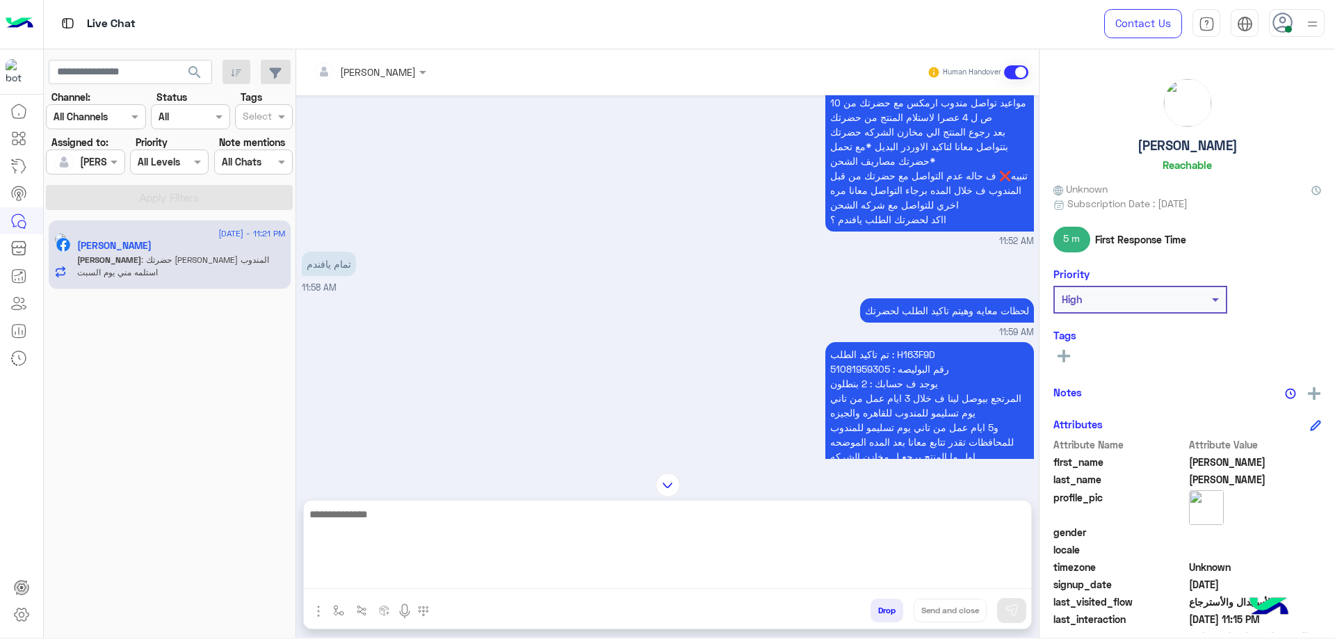
click at [434, 579] on textarea at bounding box center [667, 547] width 727 height 83
type textarea "**********"
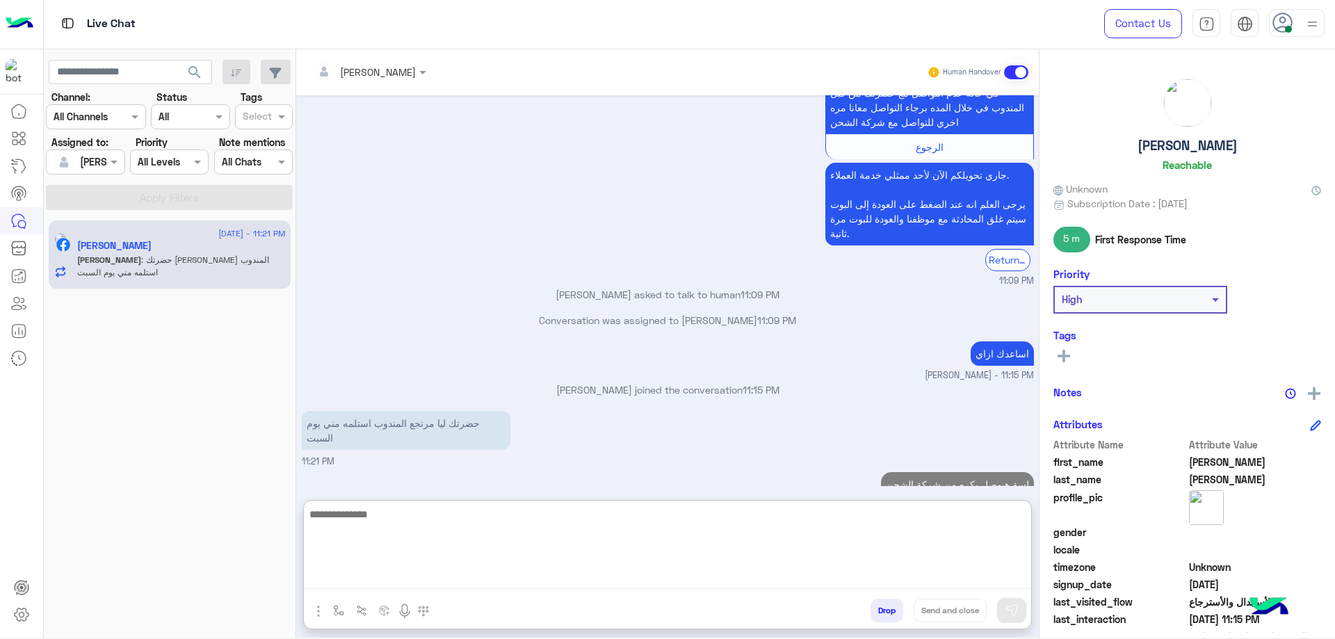
scroll to position [5020, 0]
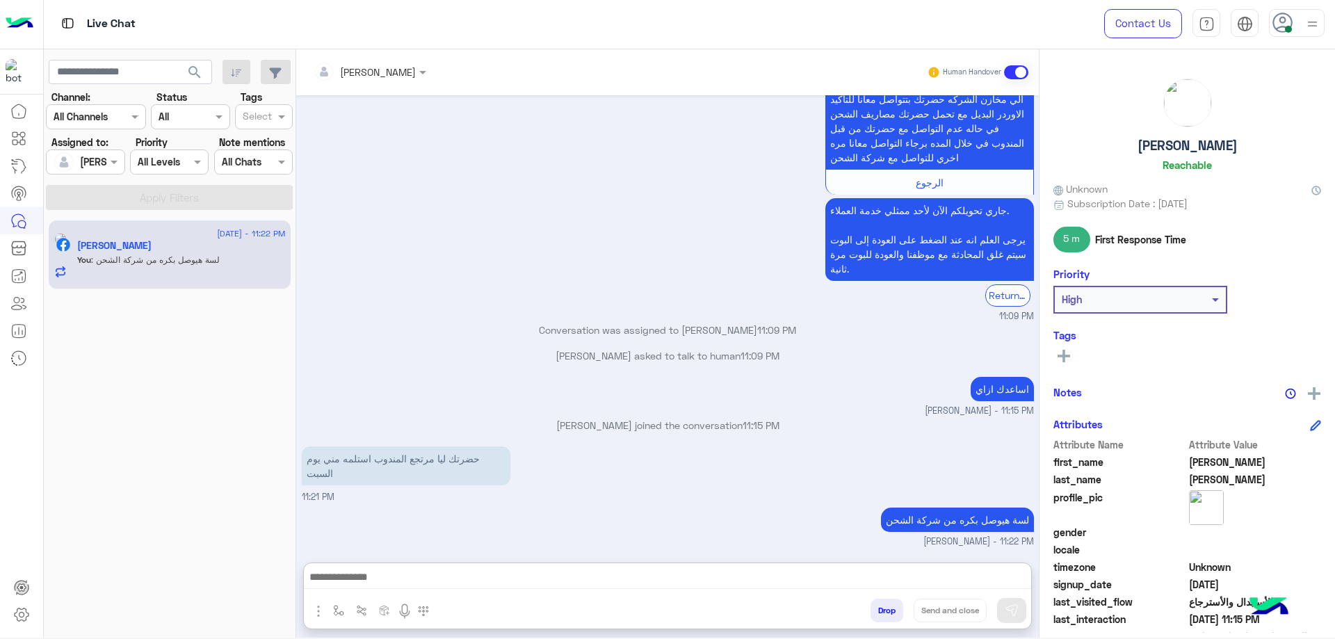
click at [1149, 137] on div "Mohamed Kamal Reachable" at bounding box center [1187, 128] width 268 height 98
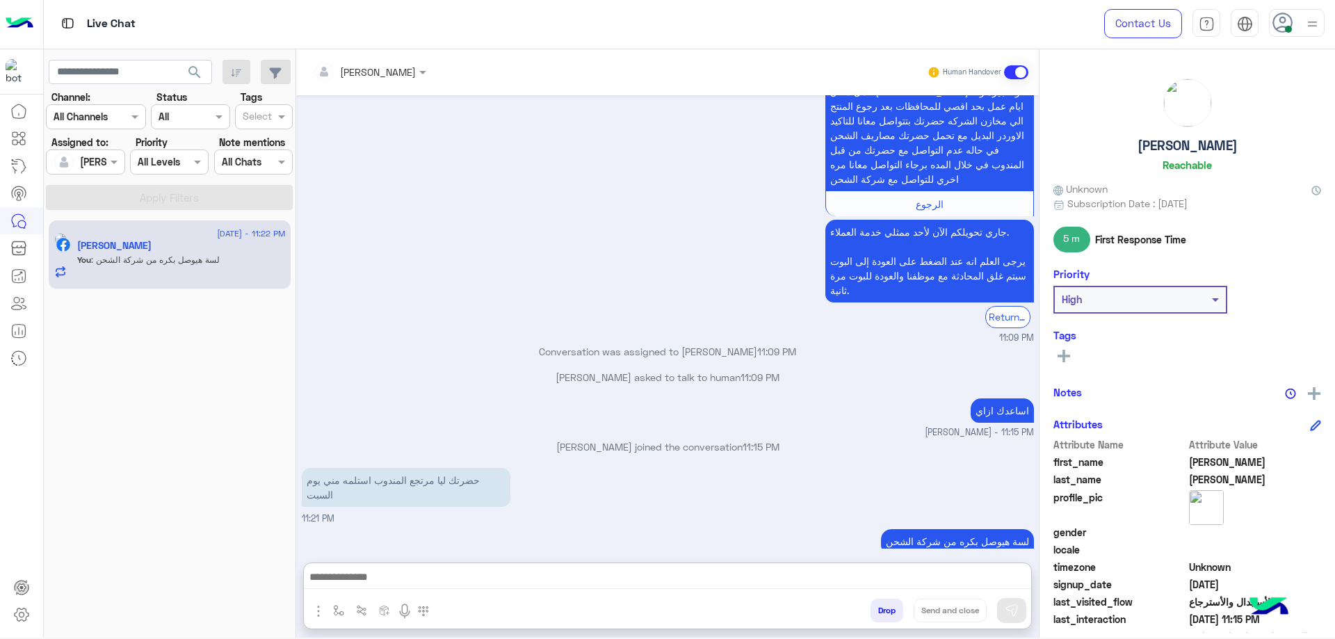
click at [1149, 137] on div "Mohamed Kamal Reachable" at bounding box center [1187, 128] width 268 height 98
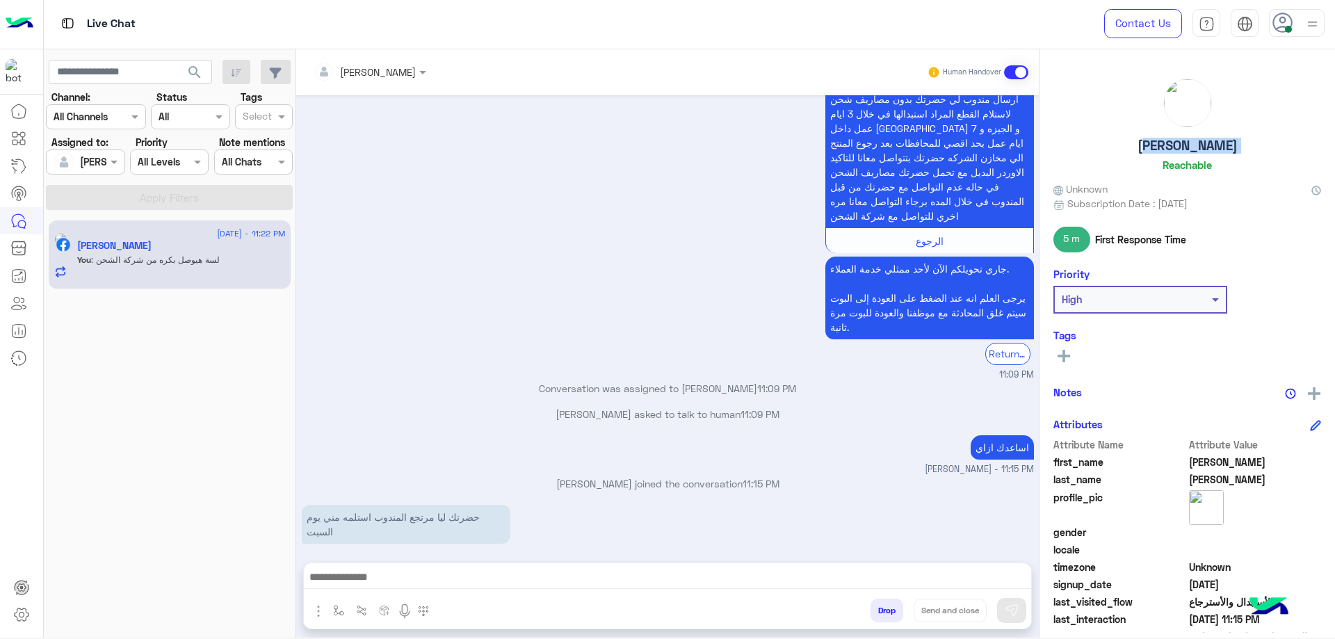
click at [1149, 137] on div "Mohamed Kamal Reachable" at bounding box center [1187, 128] width 268 height 98
copy h5 "Mohamed Kamal"
click at [898, 604] on button "Drop" at bounding box center [887, 611] width 33 height 24
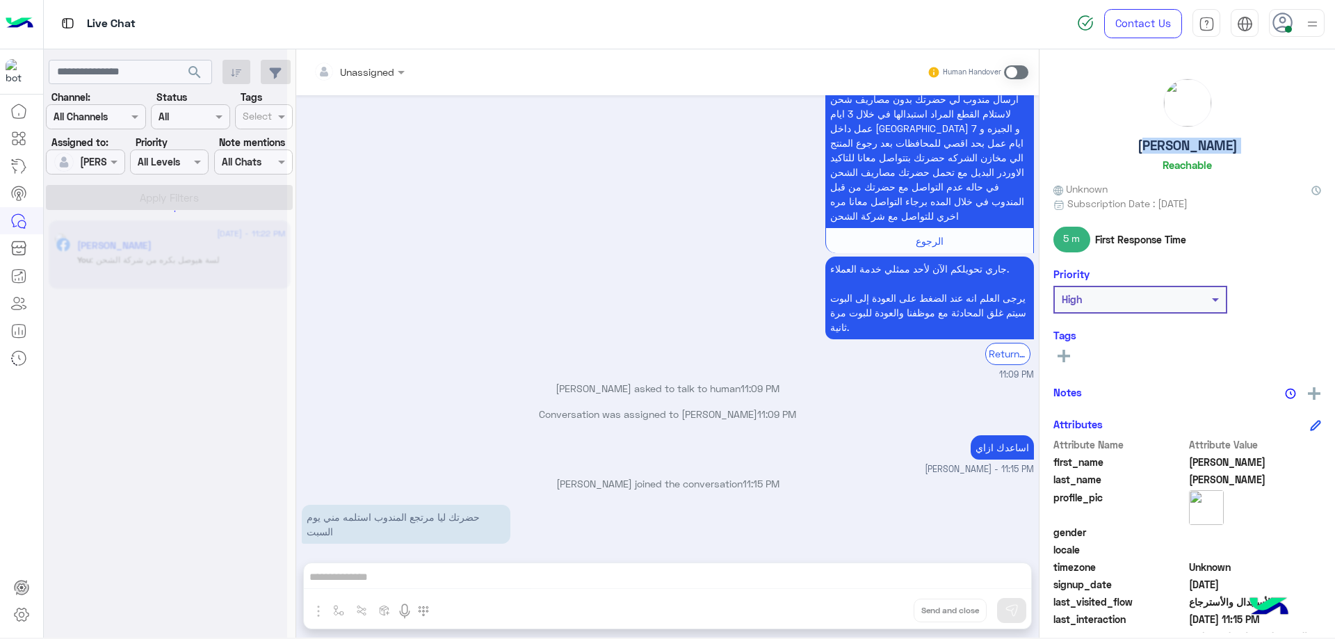
scroll to position [4983, 0]
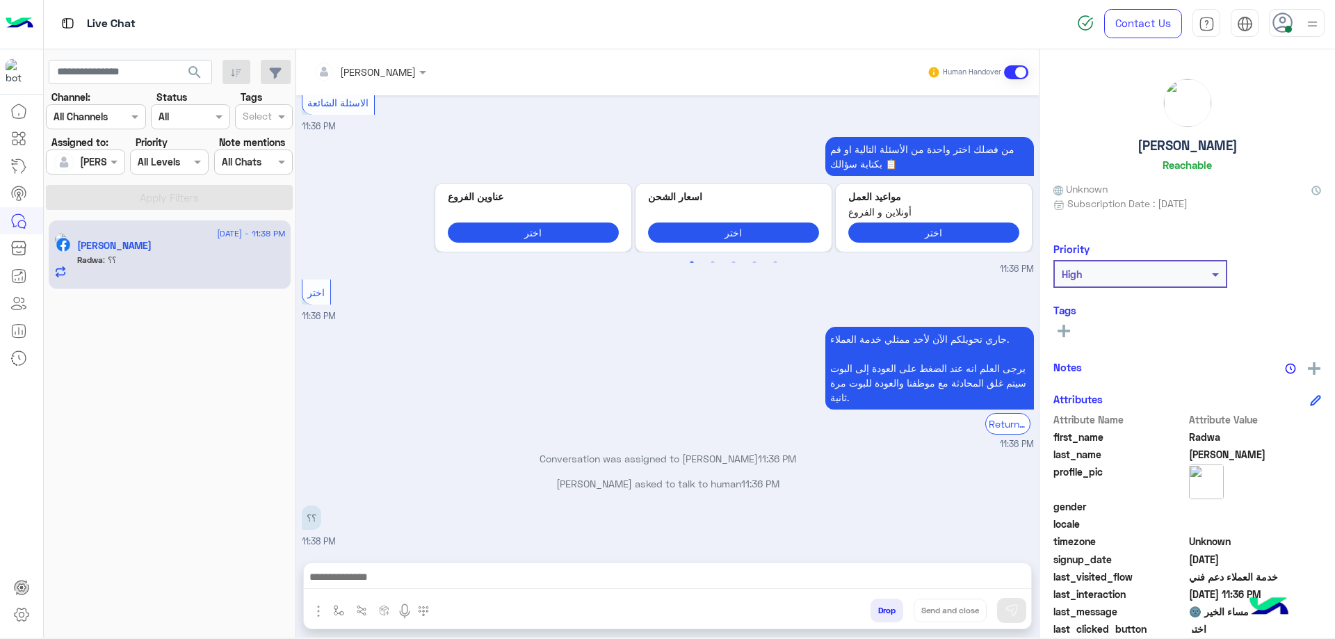
scroll to position [1387, 0]
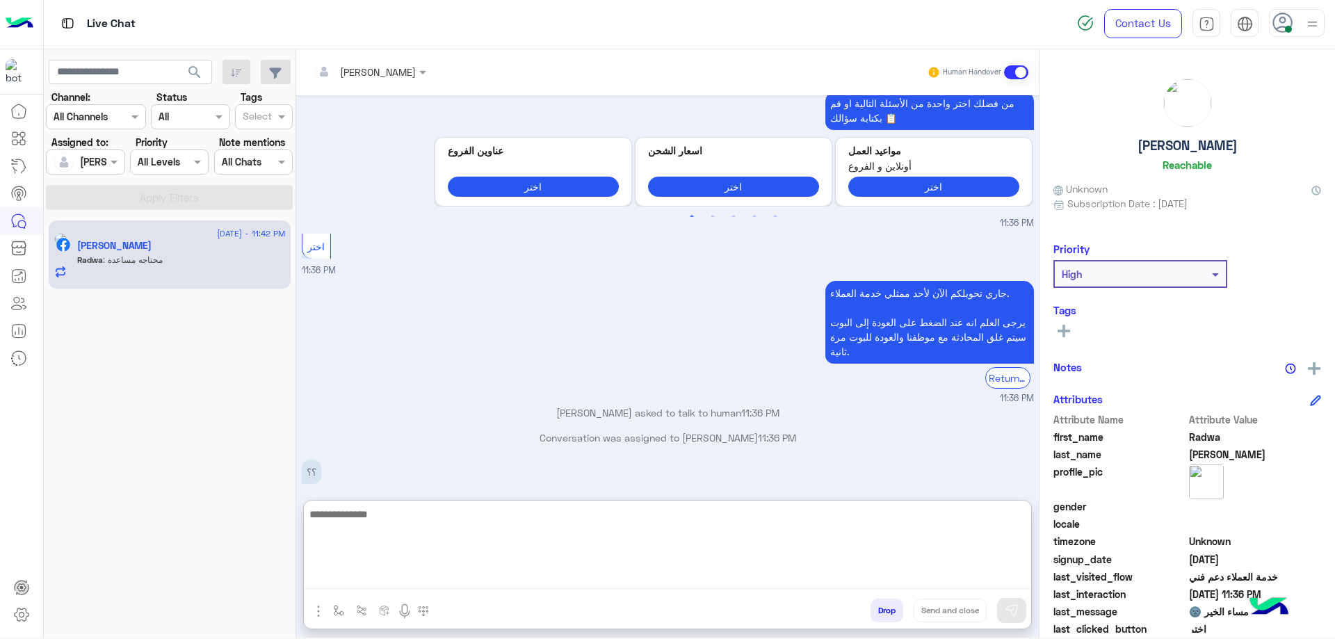
click at [369, 579] on textarea at bounding box center [667, 547] width 727 height 83
type textarea "**********"
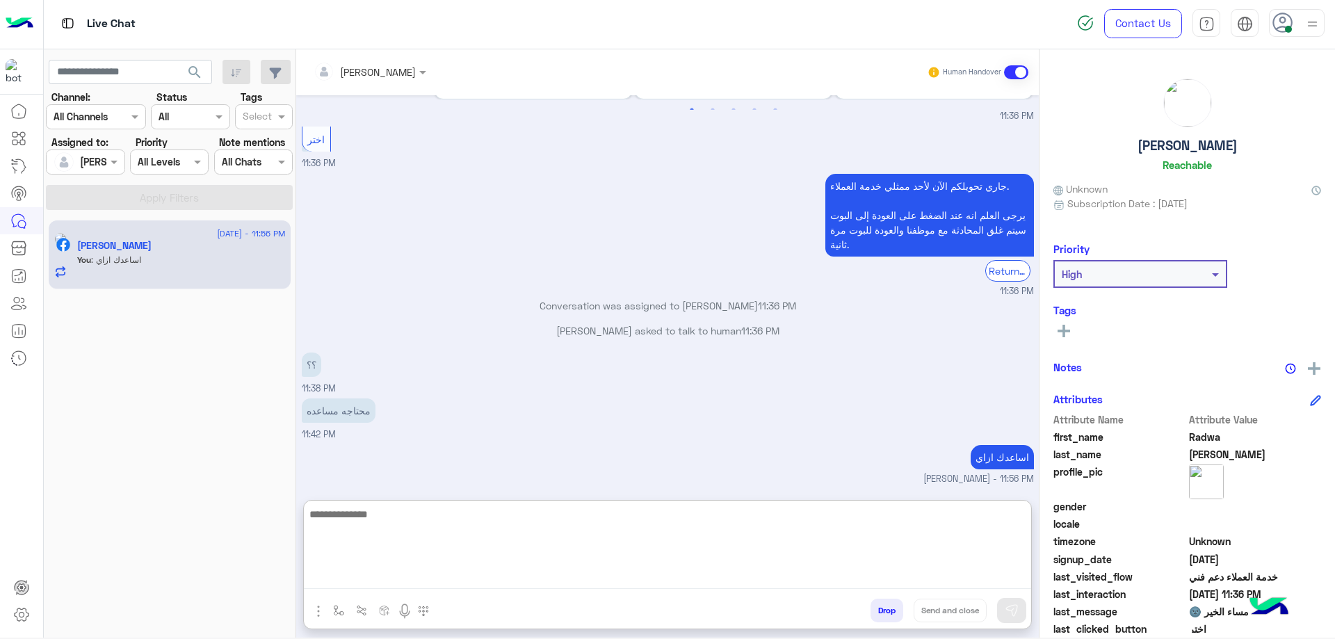
scroll to position [1519, 0]
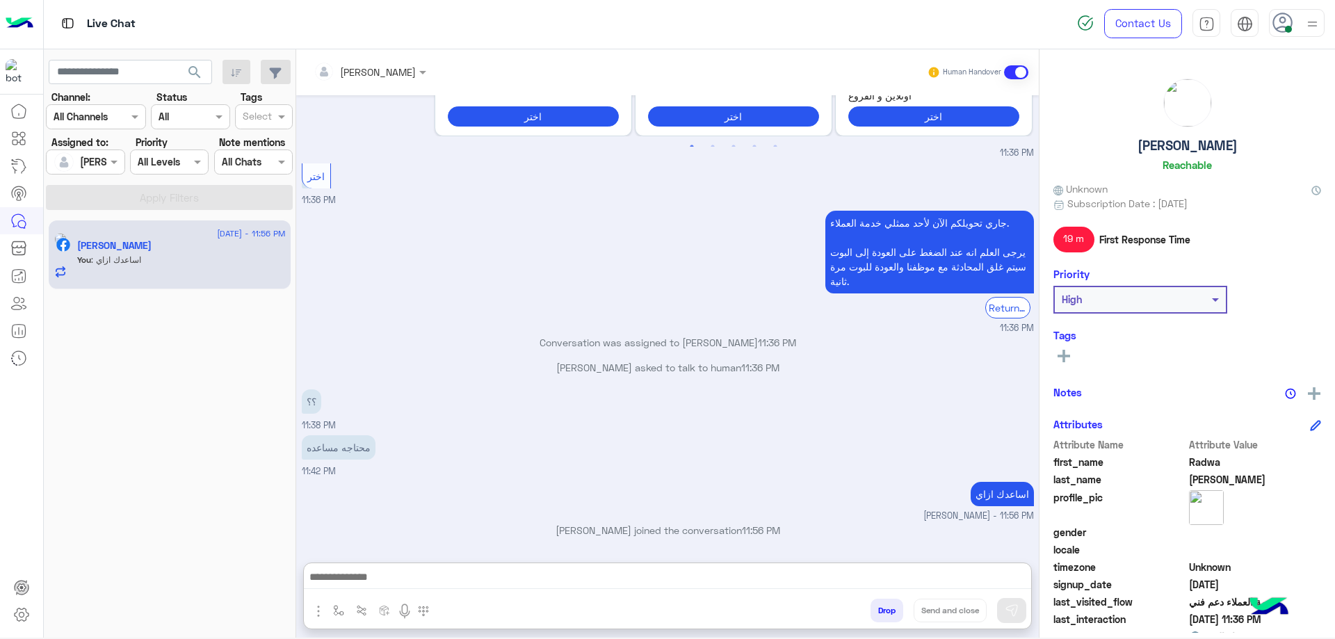
click at [86, 164] on div at bounding box center [85, 162] width 77 height 16
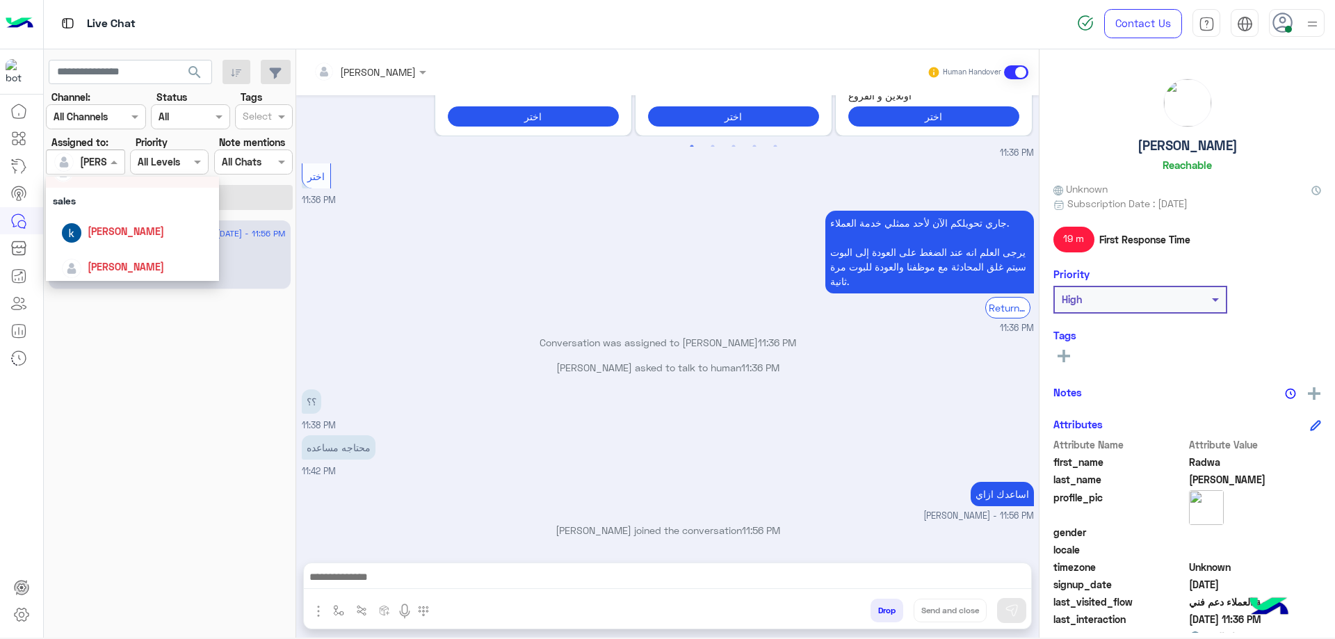
scroll to position [0, 0]
drag, startPoint x: 90, startPoint y: 208, endPoint x: 97, endPoint y: 211, distance: 7.8
click at [90, 209] on div "Unassigned" at bounding box center [132, 220] width 159 height 24
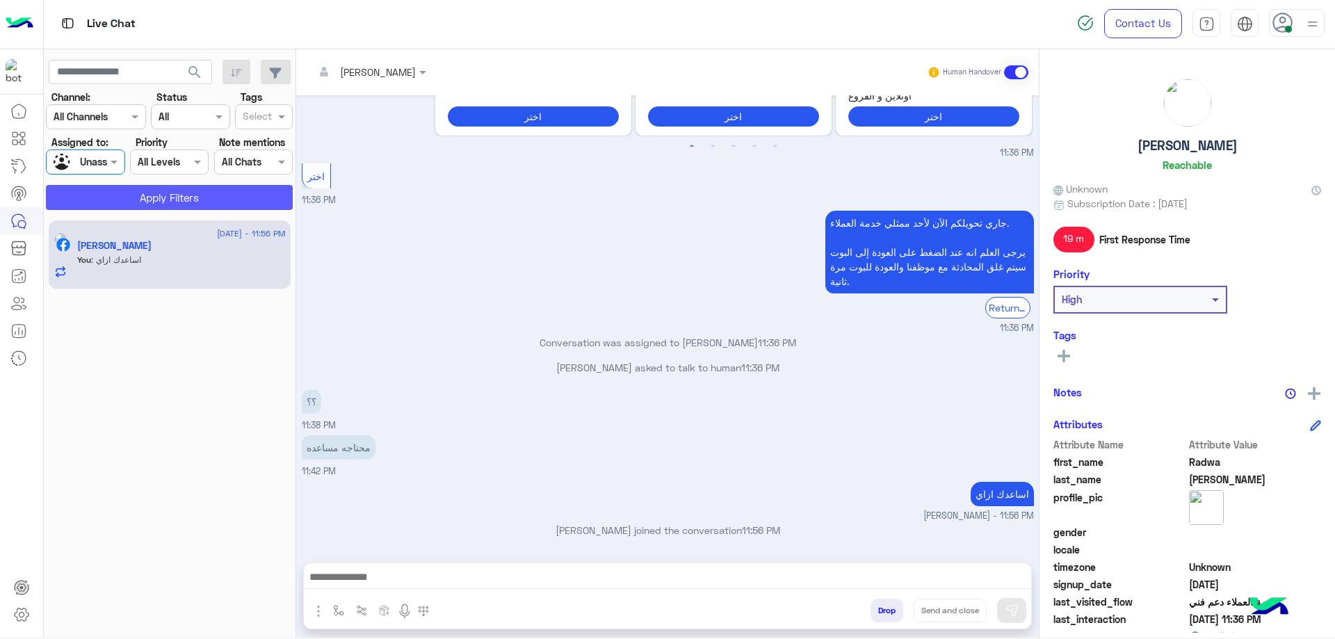
click at [151, 193] on button "Apply Filters" at bounding box center [169, 197] width 247 height 25
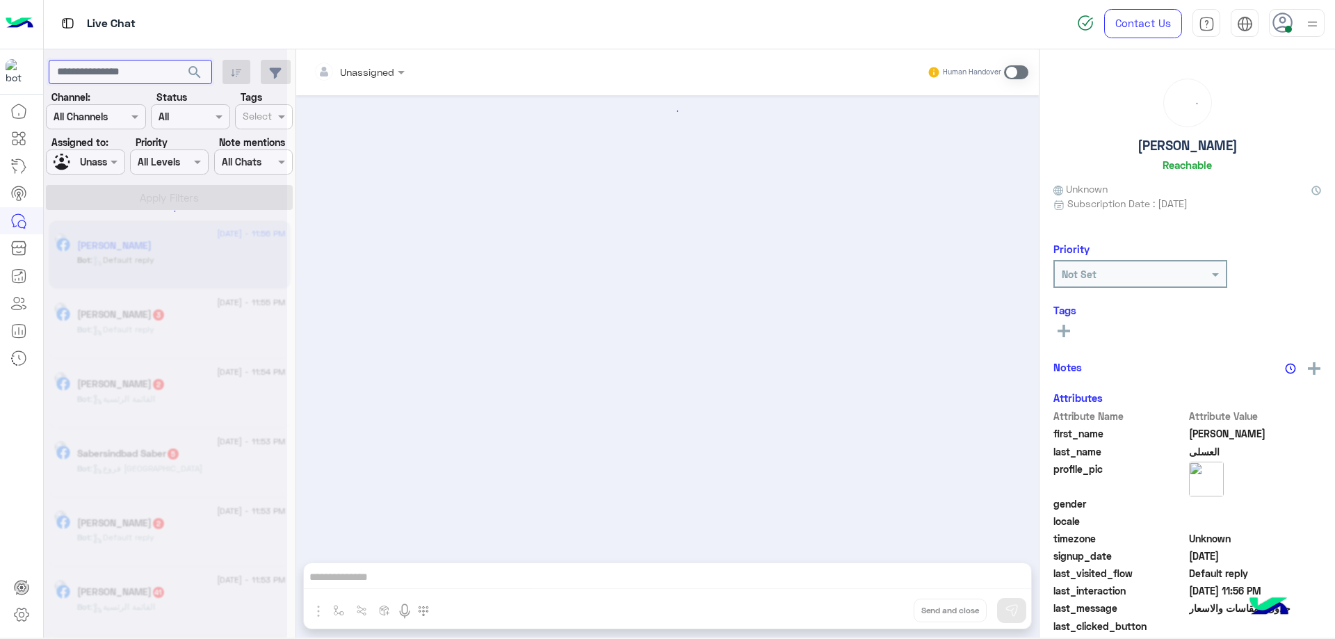
click at [158, 74] on input "text" at bounding box center [130, 72] width 163 height 25
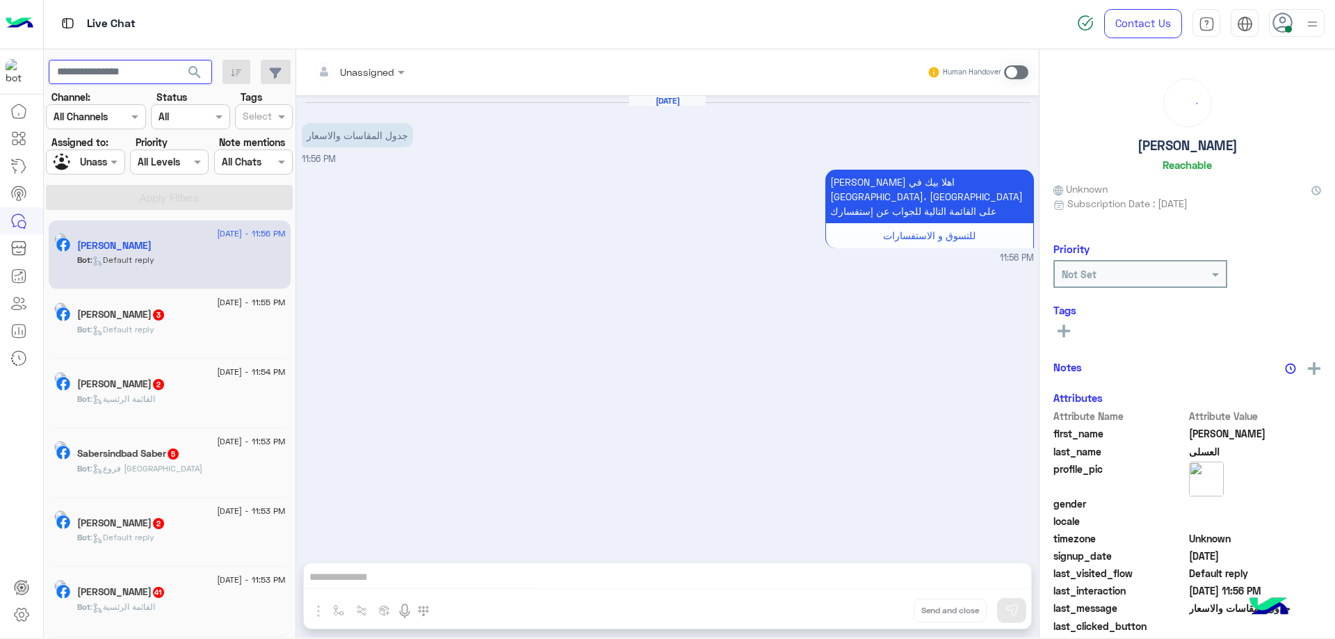
paste input "**********"
click at [190, 72] on span "search" at bounding box center [194, 72] width 17 height 17
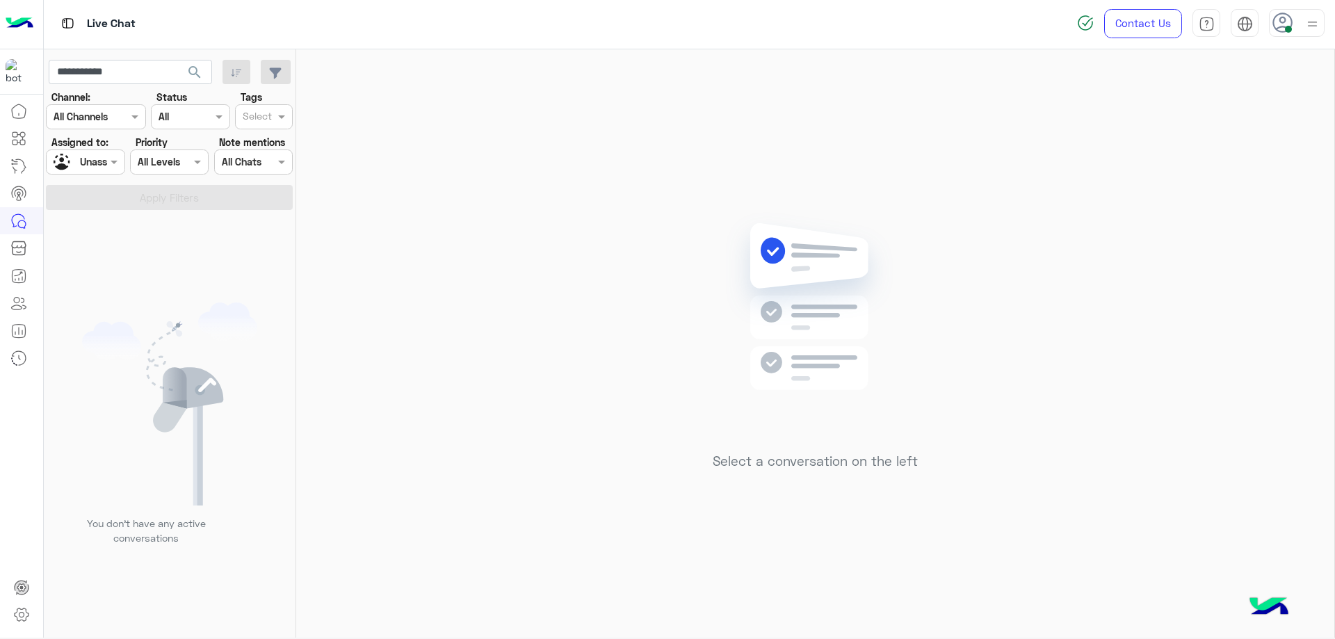
click at [94, 86] on app-inbox-users-filters "**********" at bounding box center [170, 132] width 252 height 166
click at [99, 76] on input "**********" at bounding box center [130, 72] width 163 height 25
paste input "text"
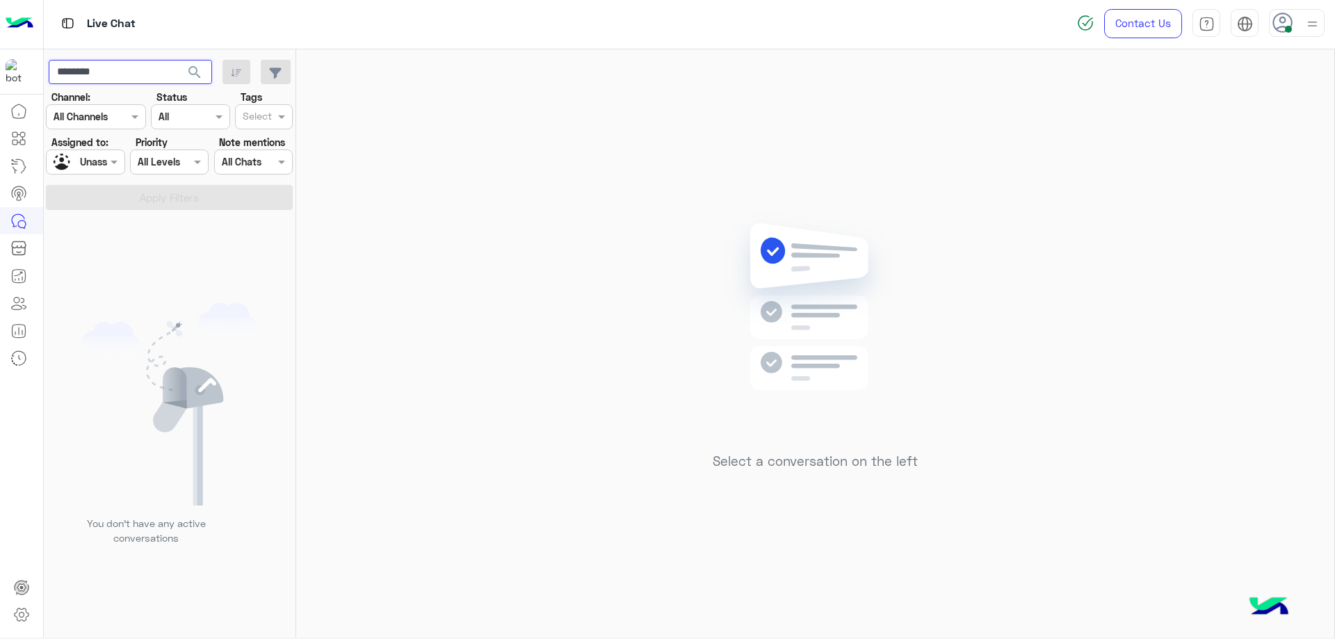
type input "********"
click at [195, 72] on span "search" at bounding box center [194, 72] width 17 height 17
click at [101, 167] on div at bounding box center [85, 162] width 77 height 16
click at [154, 156] on input "text" at bounding box center [154, 162] width 32 height 15
click at [159, 74] on input "********" at bounding box center [130, 72] width 163 height 25
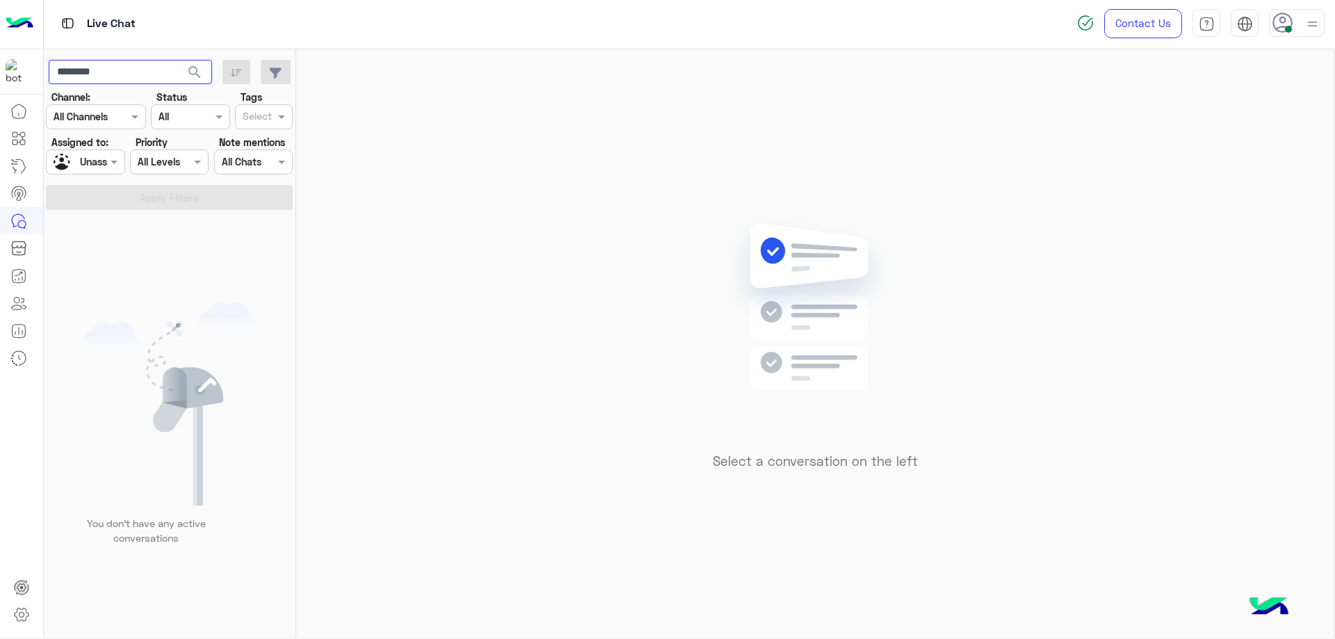
click at [159, 74] on input "********" at bounding box center [130, 72] width 163 height 25
click at [200, 71] on span "search" at bounding box center [194, 72] width 17 height 17
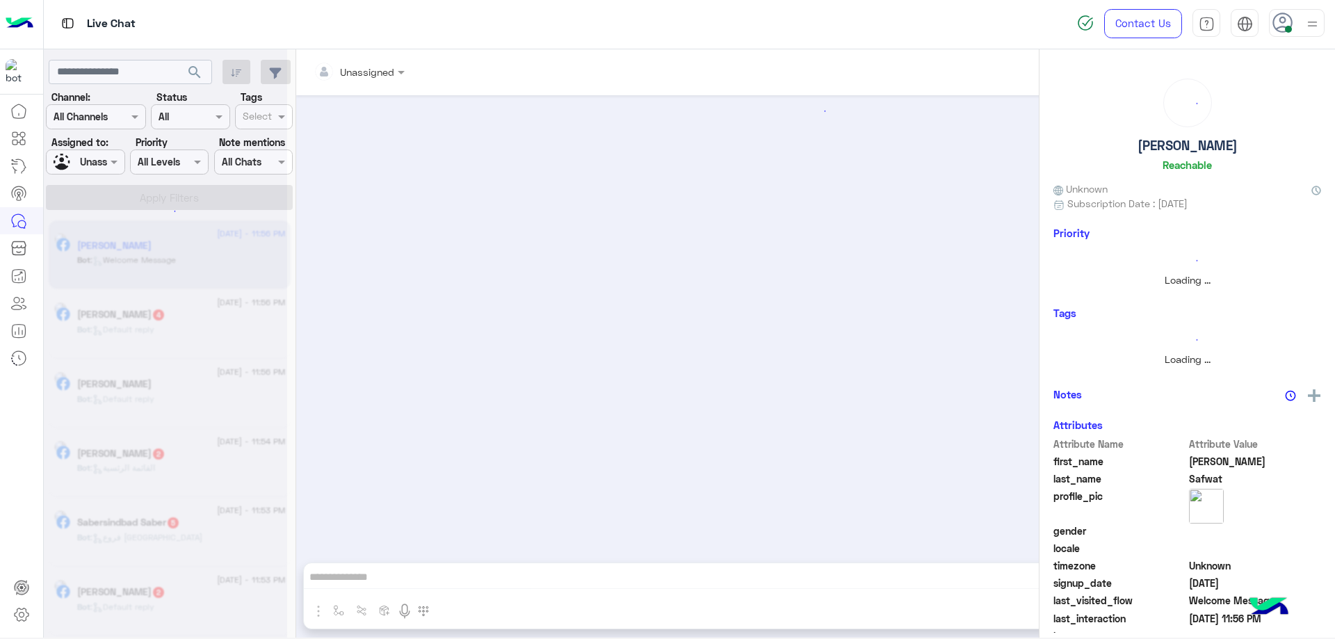
click at [86, 163] on div at bounding box center [165, 323] width 243 height 639
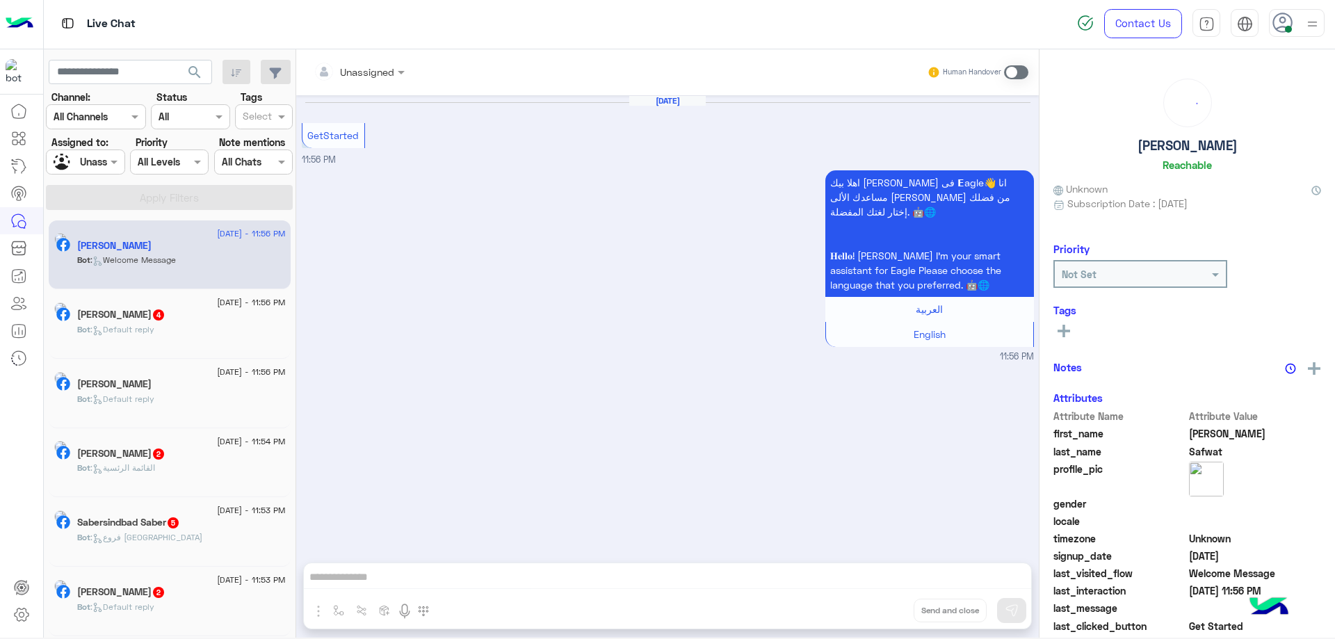
click at [88, 163] on div at bounding box center [85, 162] width 77 height 16
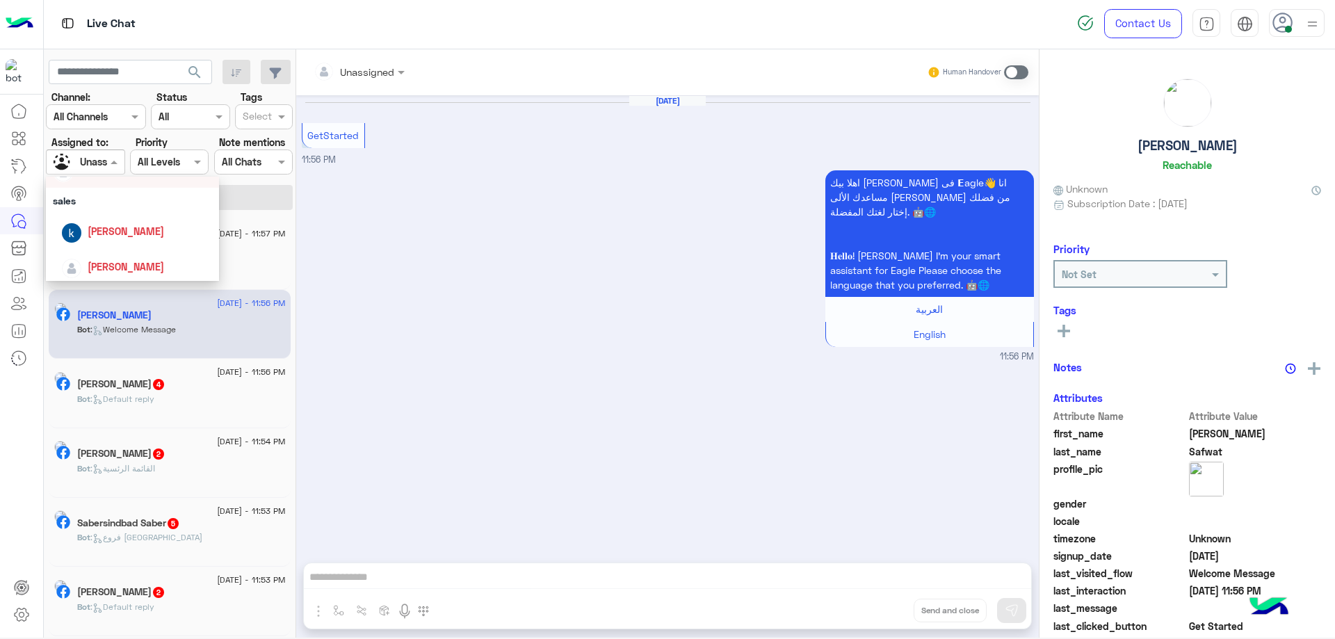
scroll to position [186, 0]
drag, startPoint x: 114, startPoint y: 234, endPoint x: 133, endPoint y: 211, distance: 29.6
click at [115, 233] on div "[PERSON_NAME]" at bounding box center [126, 227] width 76 height 15
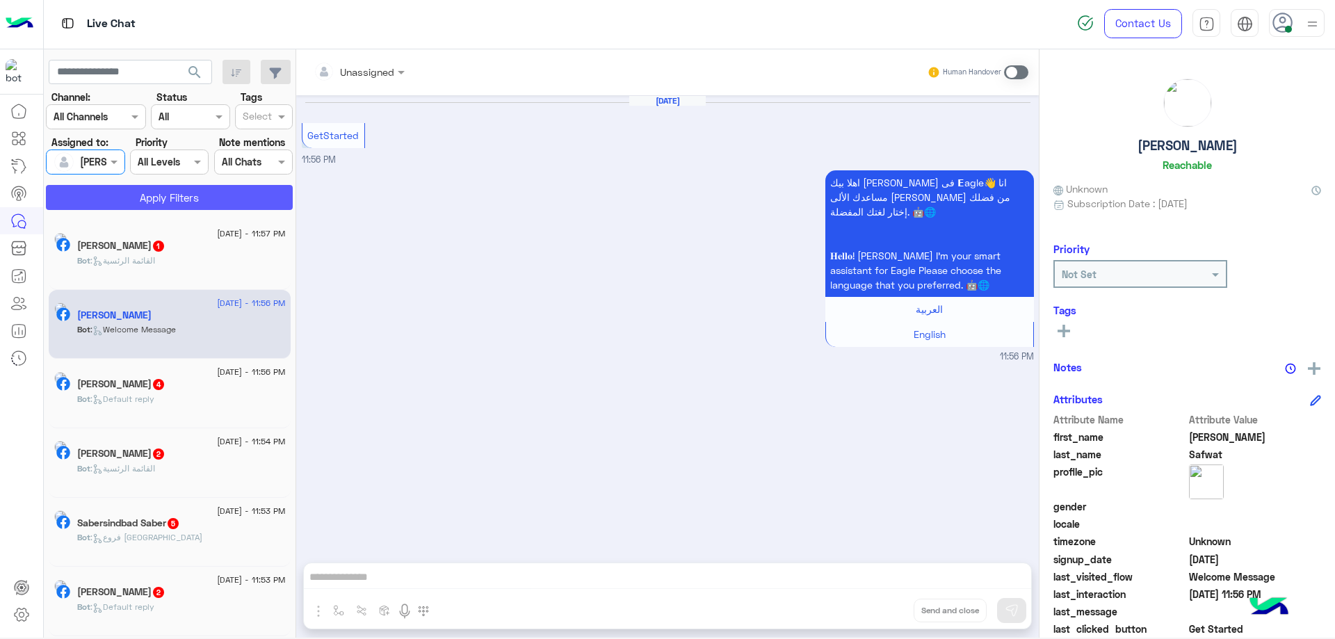
click at [159, 194] on button "Apply Filters" at bounding box center [169, 197] width 247 height 25
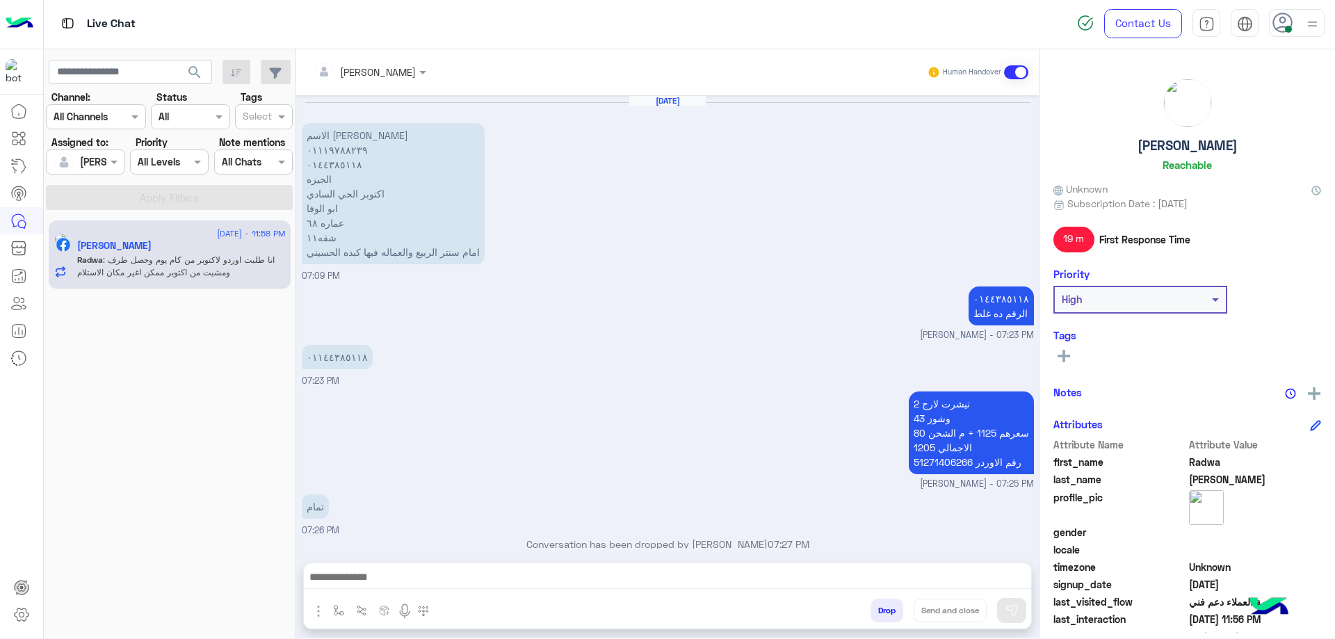
scroll to position [1167, 0]
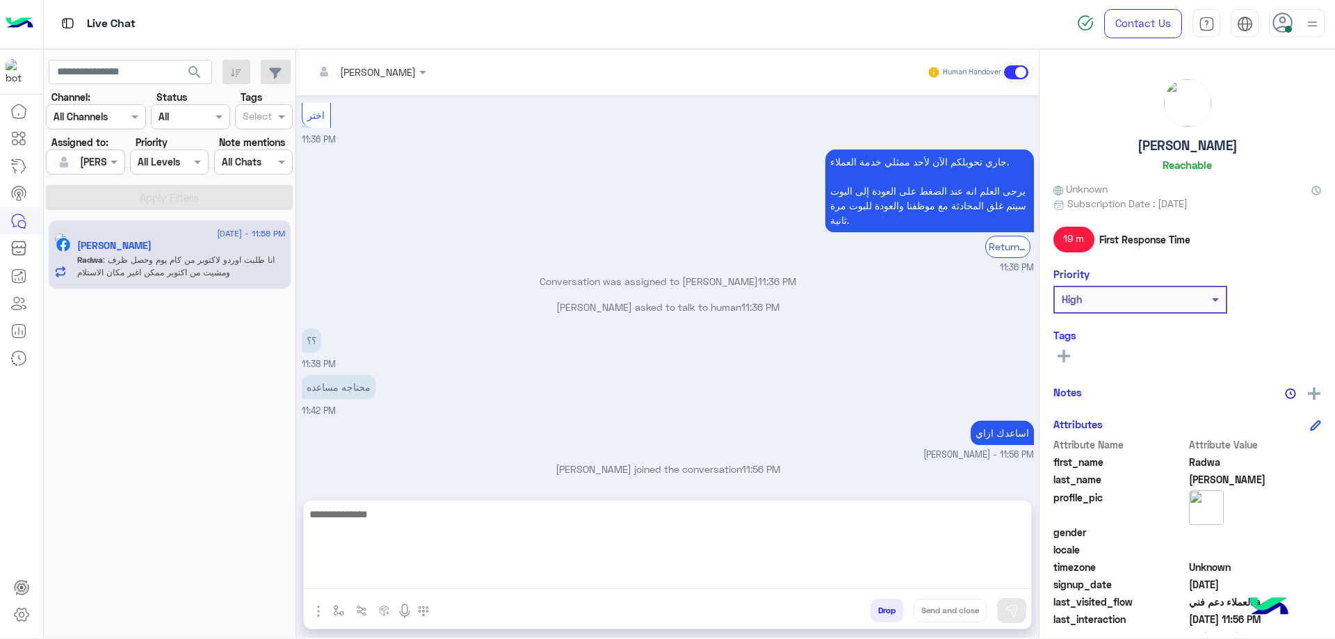
click at [437, 571] on textarea at bounding box center [667, 547] width 727 height 83
type textarea "**********"
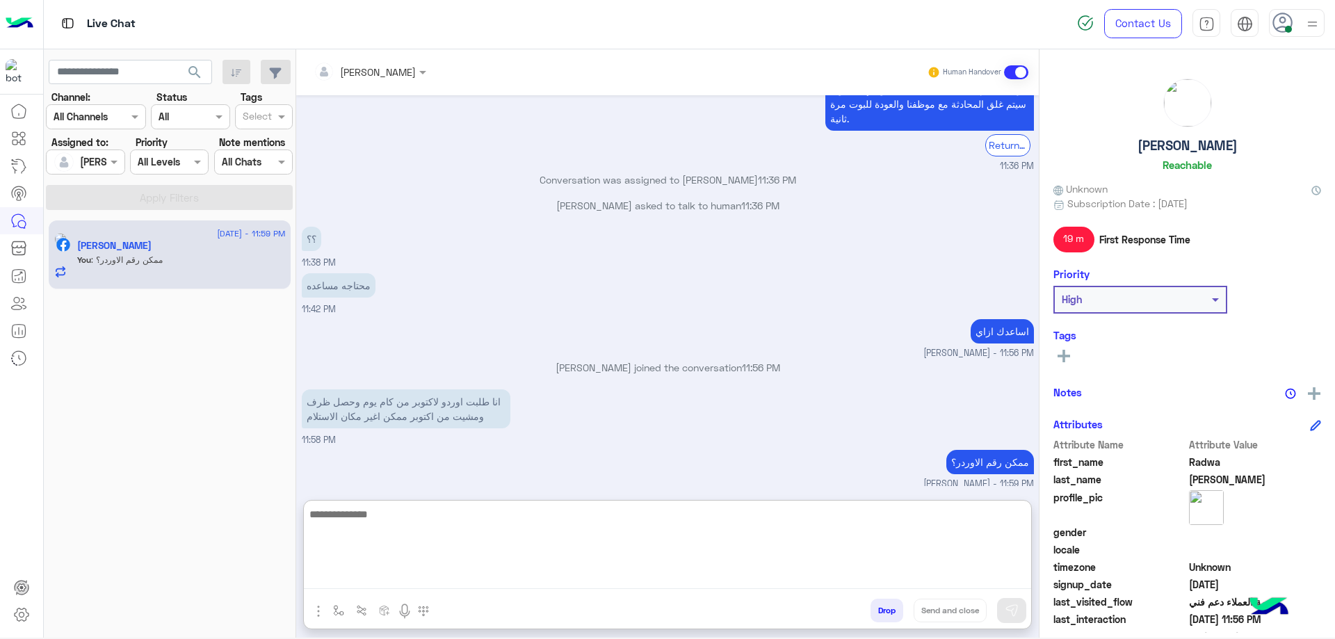
scroll to position [1274, 0]
